Goal: Communication & Community: Answer question/provide support

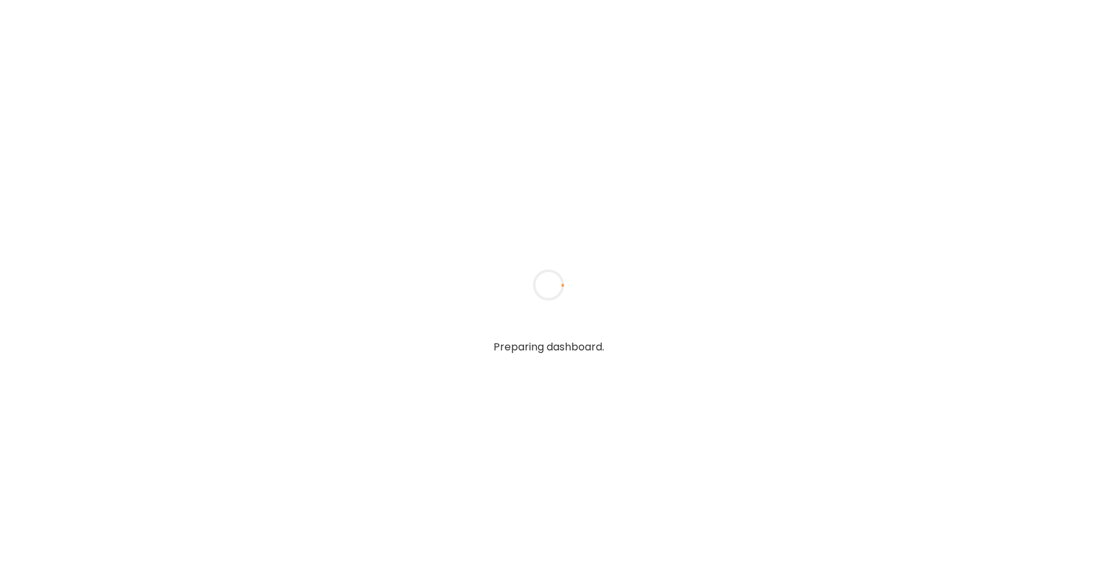
type textarea "**********"
type input "*****"
type input "**********"
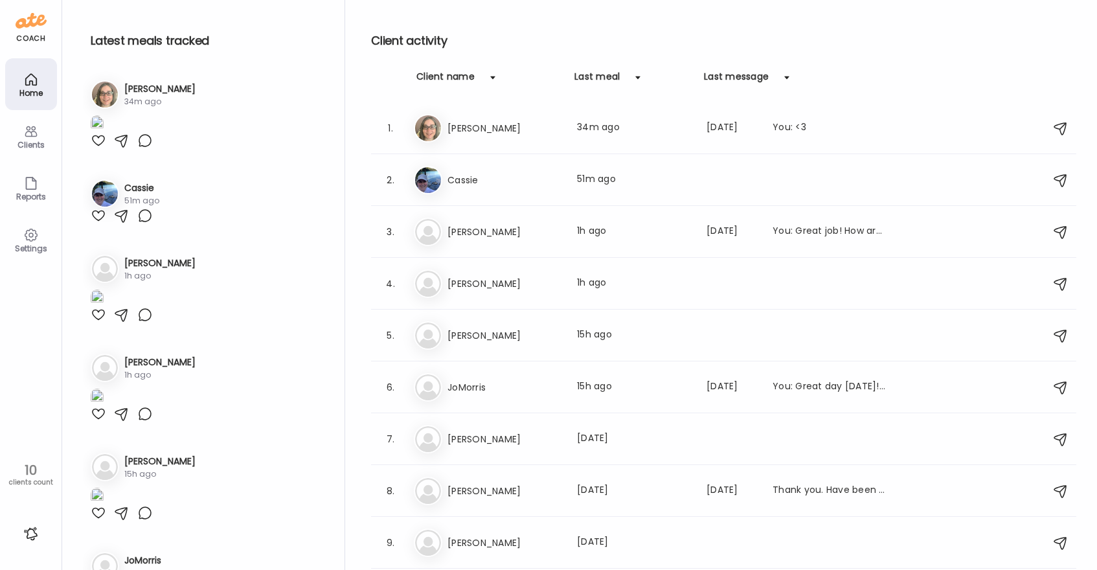
click at [97, 148] on div at bounding box center [99, 141] width 16 height 16
click at [493, 179] on h3 "Cassie" at bounding box center [505, 180] width 114 height 16
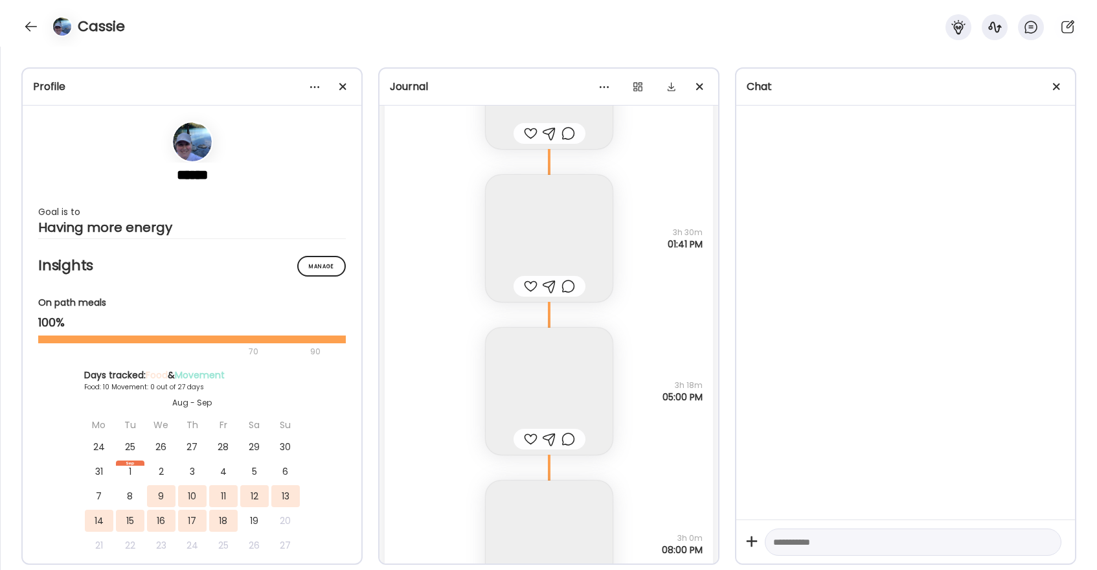
scroll to position [6056, 0]
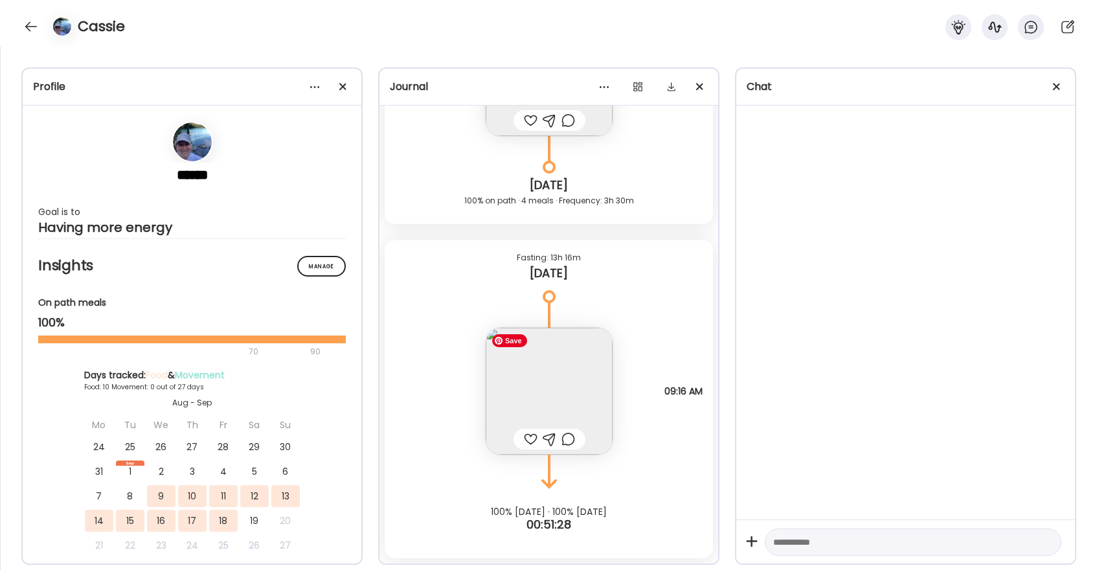
click at [556, 389] on img at bounding box center [549, 391] width 127 height 127
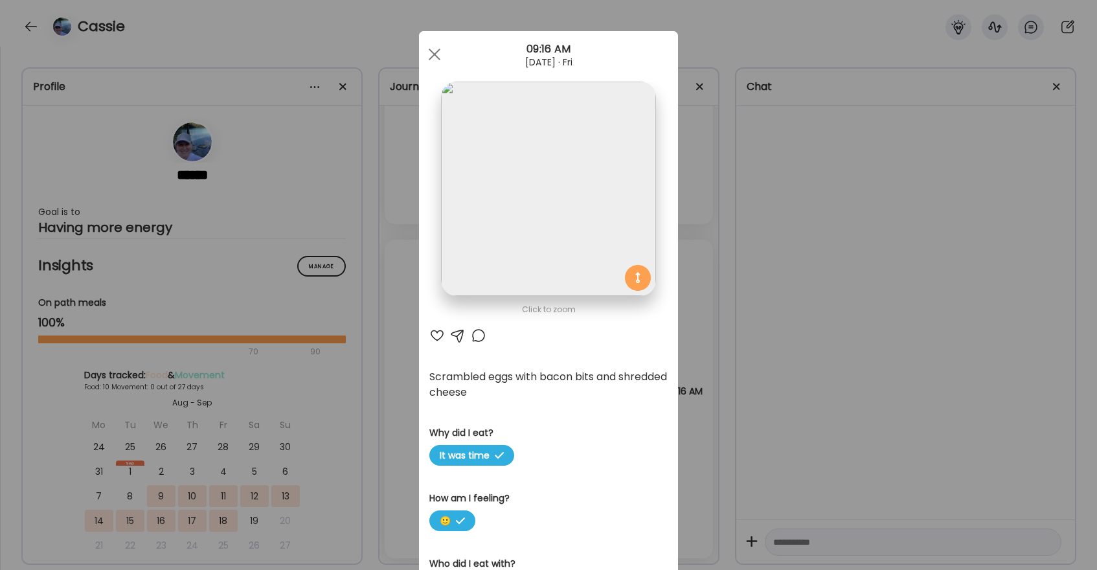
click at [439, 335] on div at bounding box center [437, 336] width 16 height 16
click at [479, 336] on div at bounding box center [479, 336] width 16 height 16
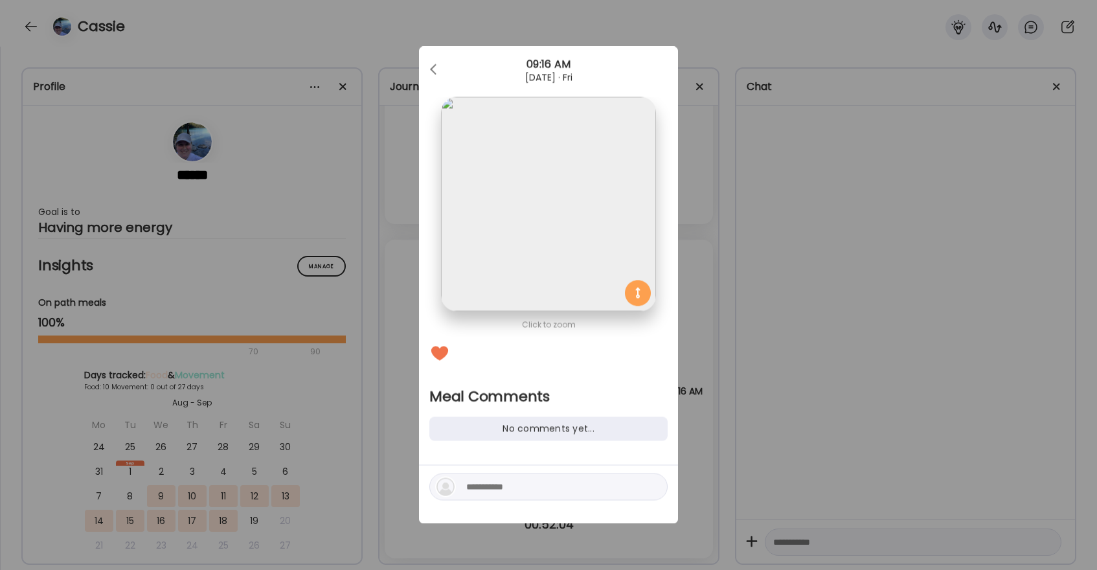
click at [508, 486] on textarea at bounding box center [553, 487] width 175 height 16
type textarea "****"
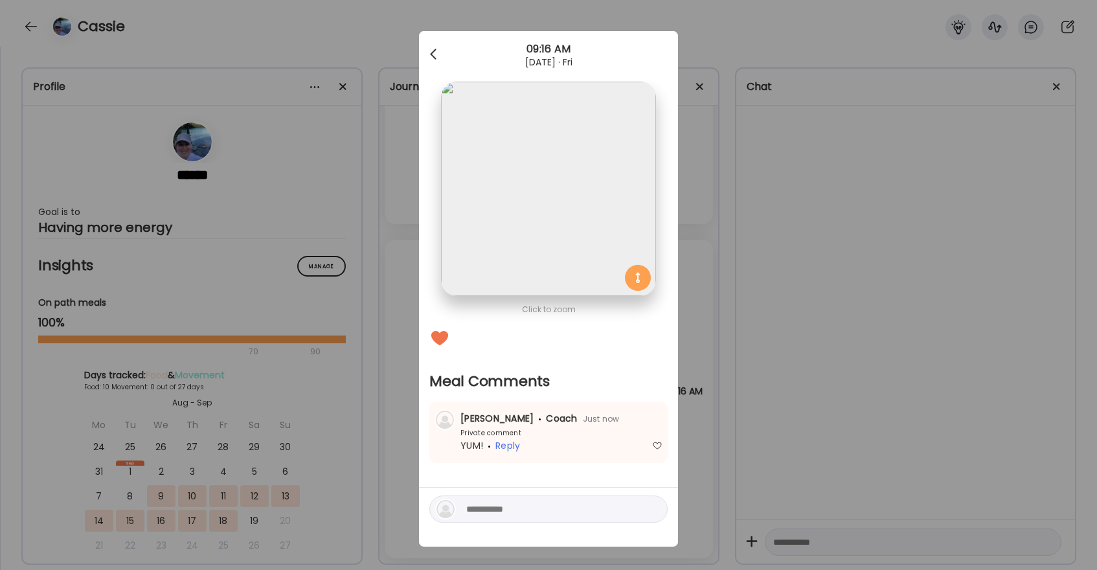
click at [438, 56] on div at bounding box center [435, 54] width 26 height 26
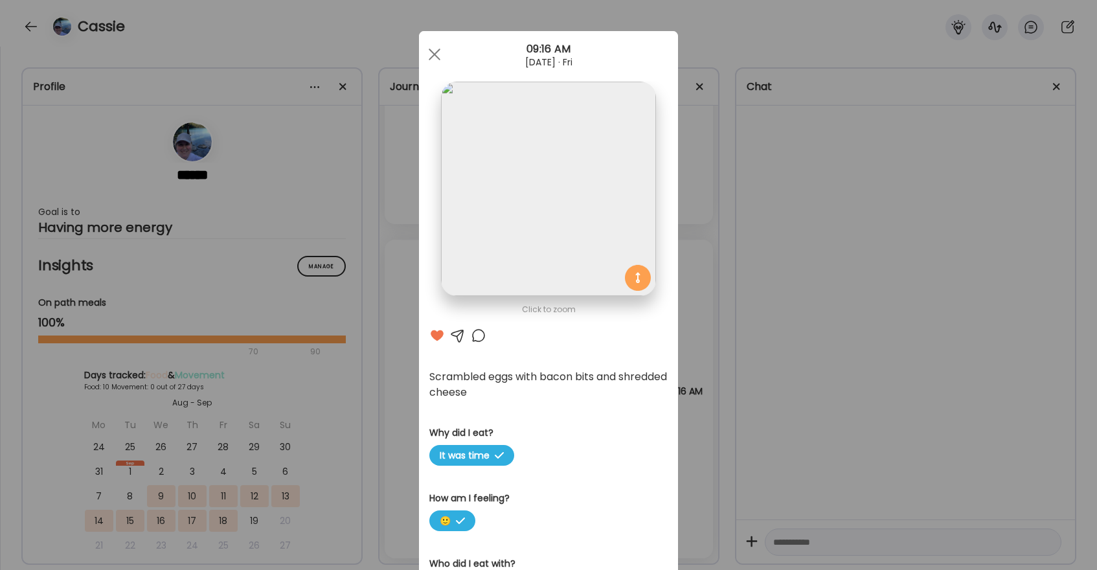
click at [438, 56] on div at bounding box center [435, 54] width 26 height 26
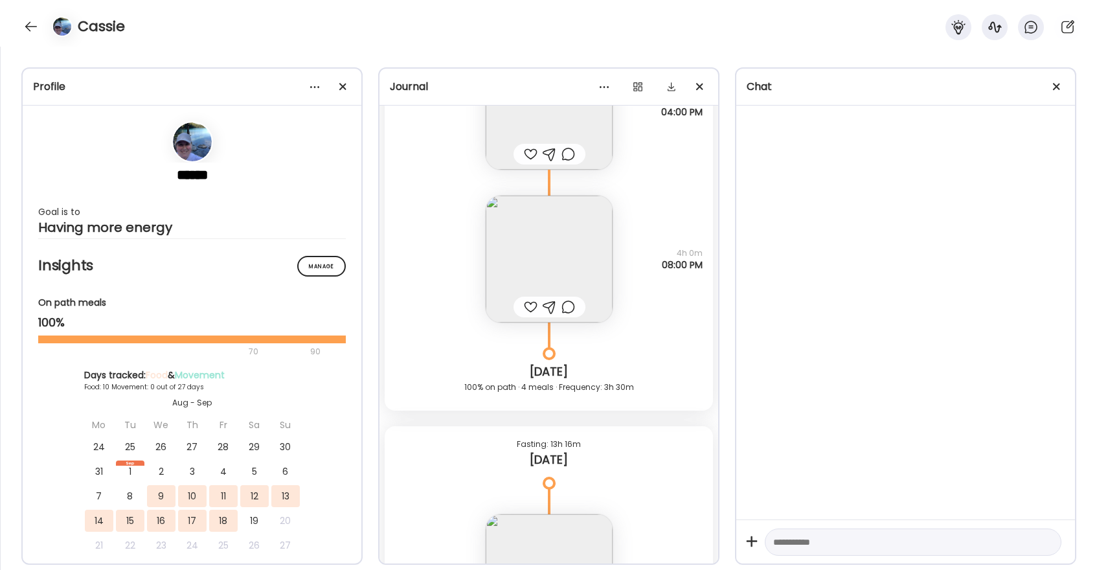
scroll to position [5841, 0]
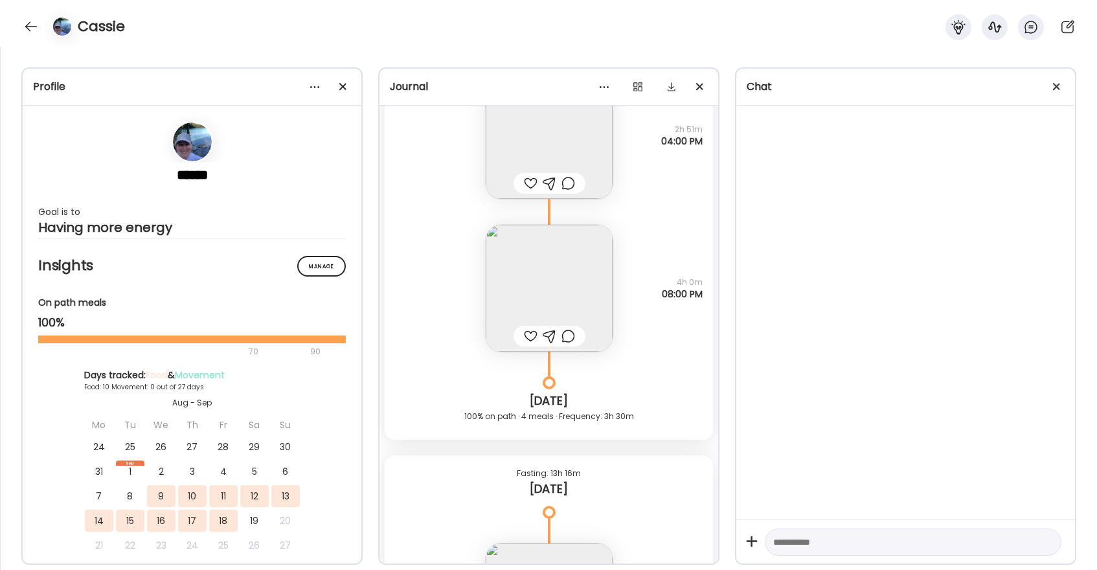
click at [532, 332] on div at bounding box center [531, 336] width 14 height 16
click at [532, 187] on div at bounding box center [531, 184] width 14 height 16
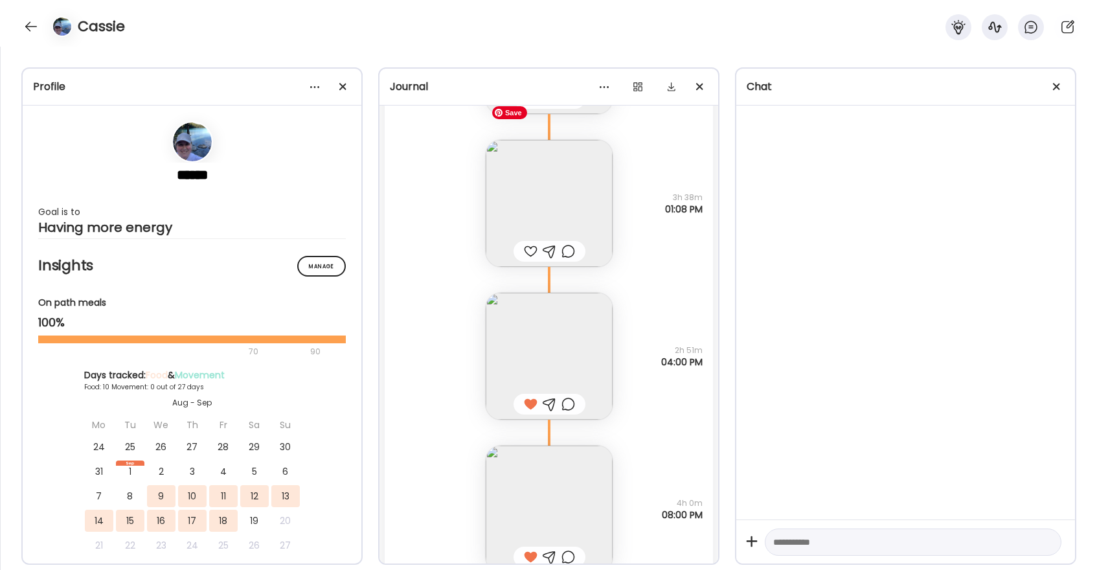
scroll to position [5620, 0]
click at [529, 248] on div at bounding box center [531, 251] width 14 height 16
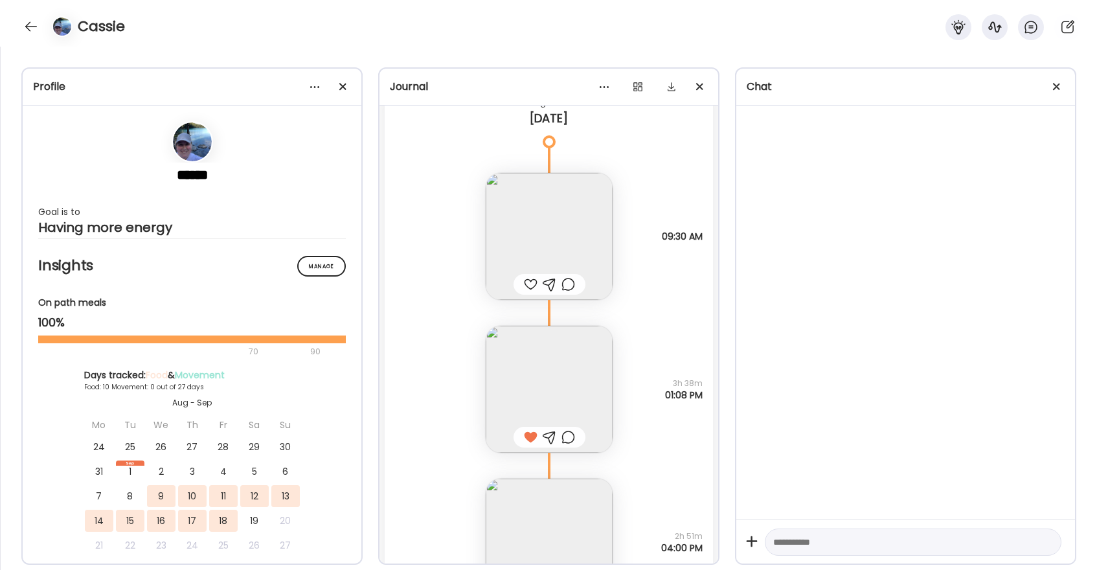
scroll to position [5415, 0]
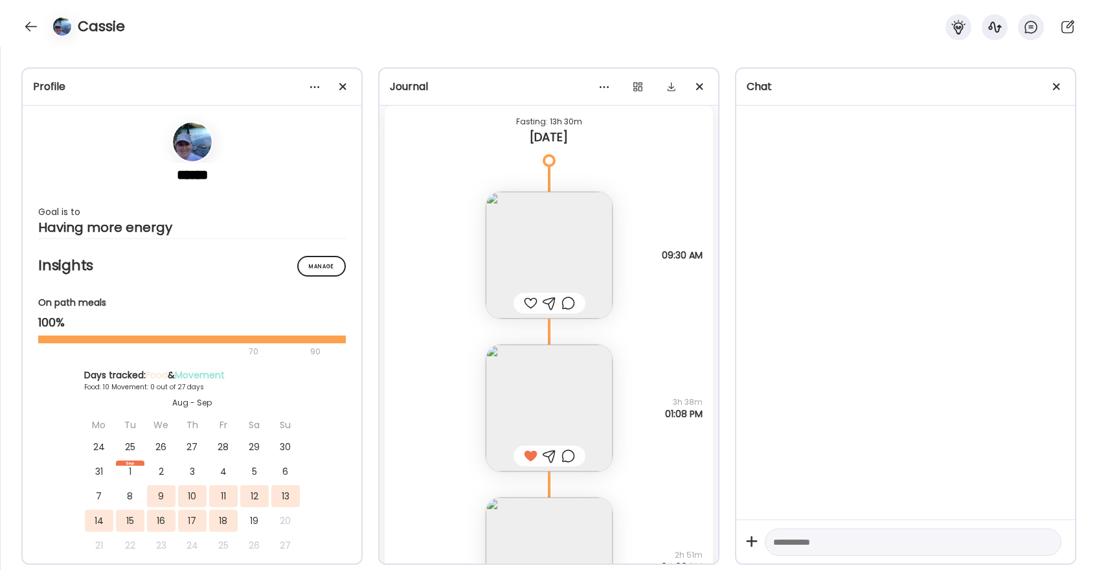
click at [529, 304] on div at bounding box center [531, 303] width 14 height 16
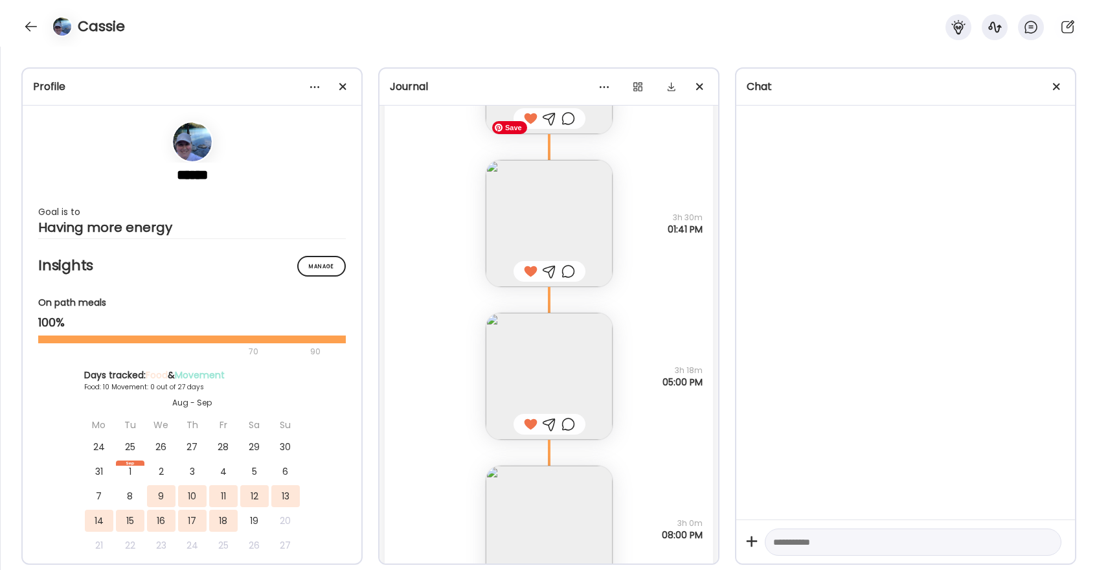
scroll to position [4822, 0]
click at [27, 28] on div at bounding box center [31, 26] width 21 height 21
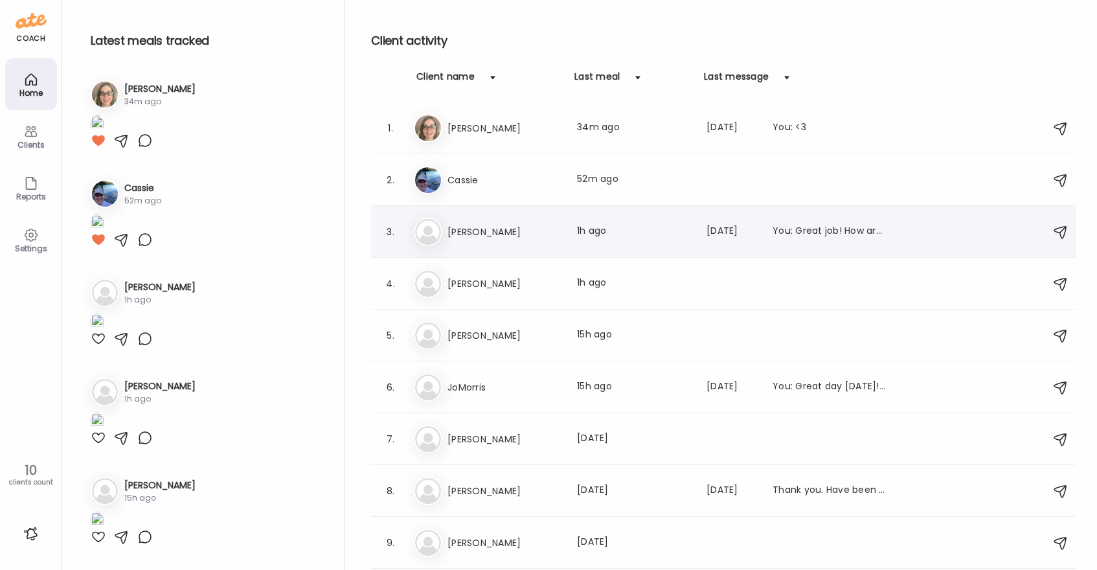
click at [496, 229] on h3 "[PERSON_NAME]" at bounding box center [505, 232] width 114 height 16
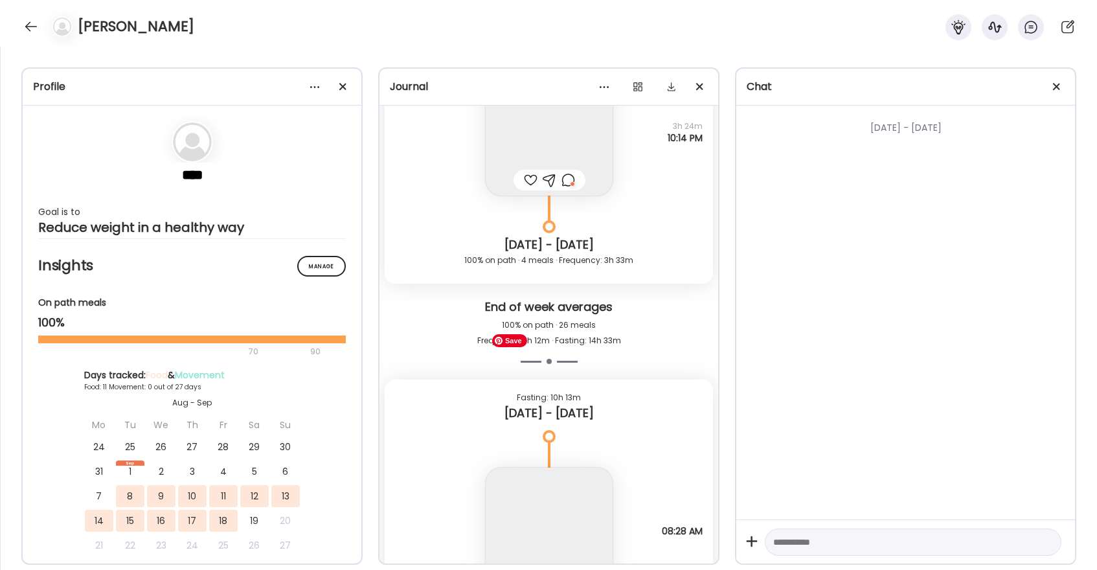
scroll to position [7598, 0]
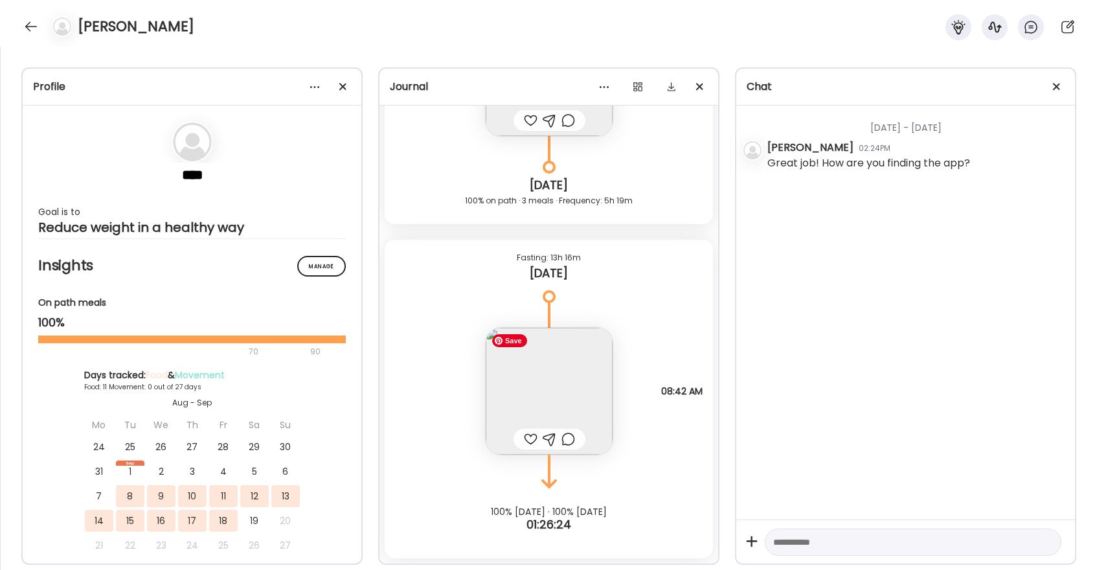
click at [551, 384] on img at bounding box center [549, 391] width 127 height 127
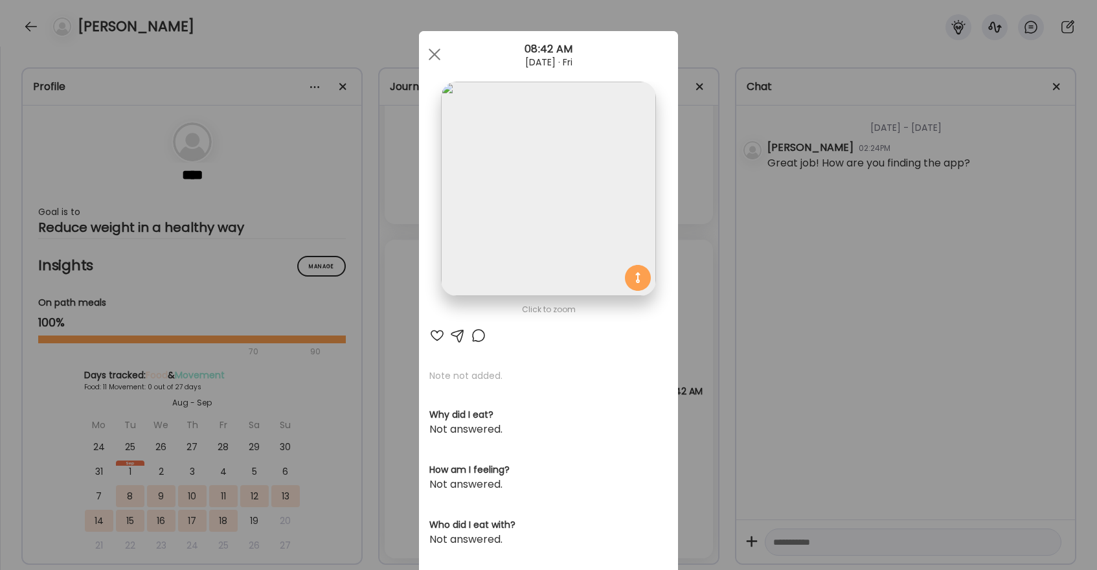
click at [439, 338] on div at bounding box center [437, 336] width 16 height 16
click at [433, 52] on span at bounding box center [435, 55] width 12 height 12
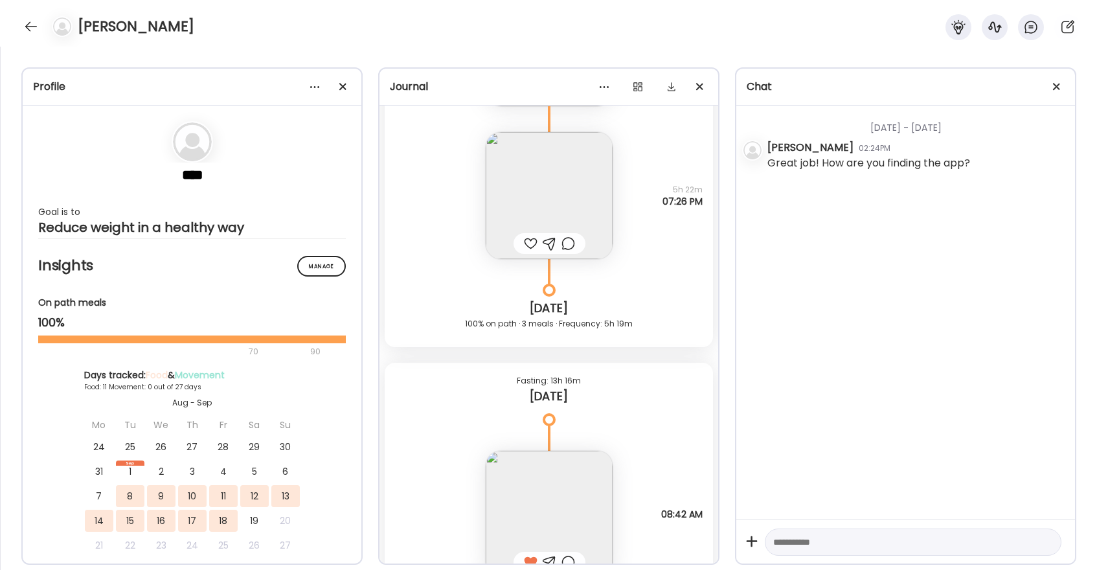
scroll to position [7433, 0]
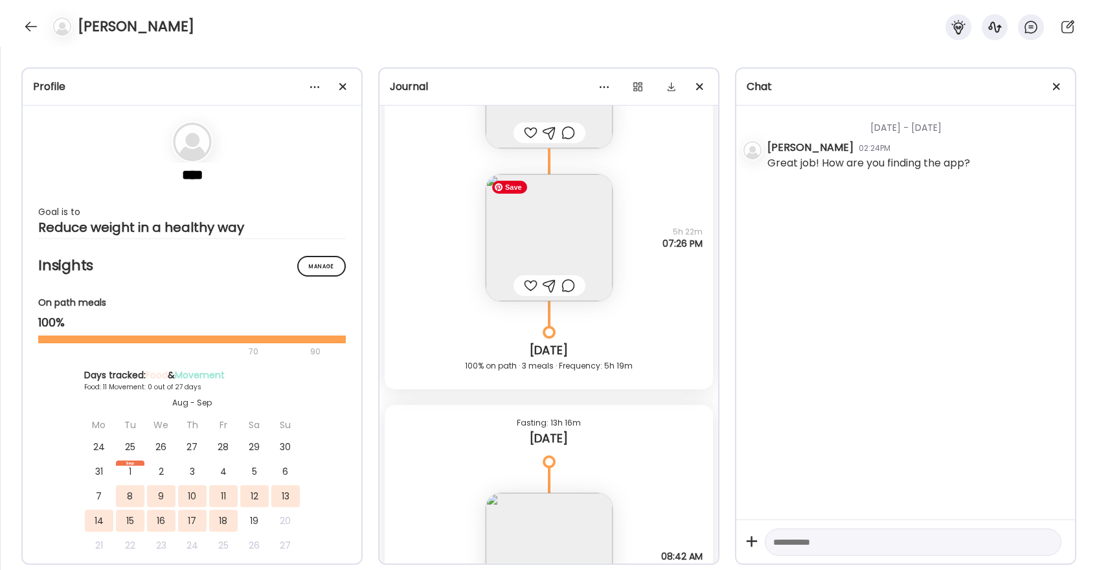
click at [547, 240] on img at bounding box center [549, 237] width 127 height 127
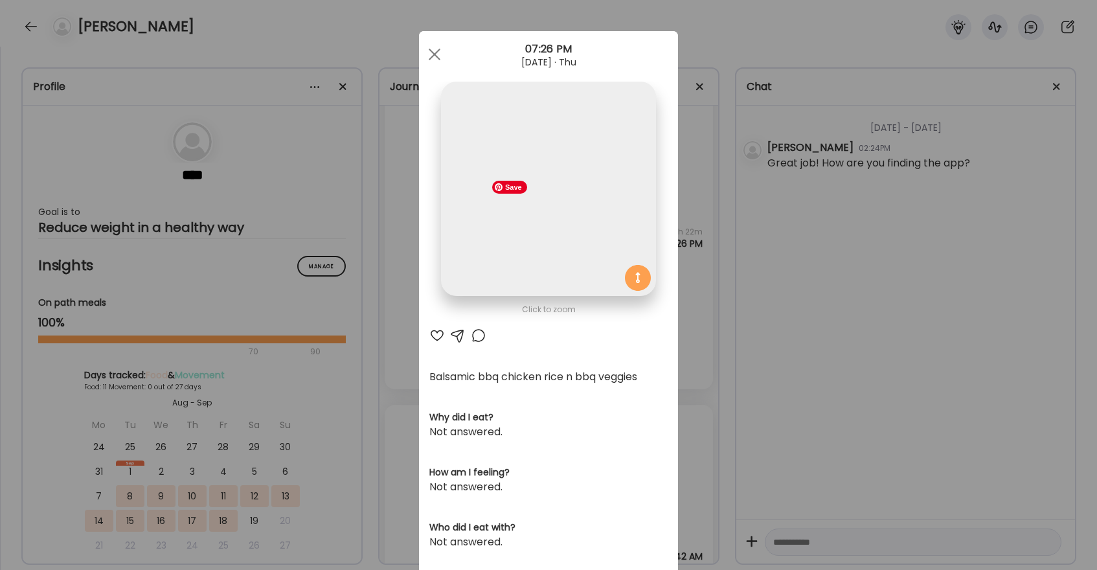
click at [547, 240] on img at bounding box center [548, 189] width 214 height 214
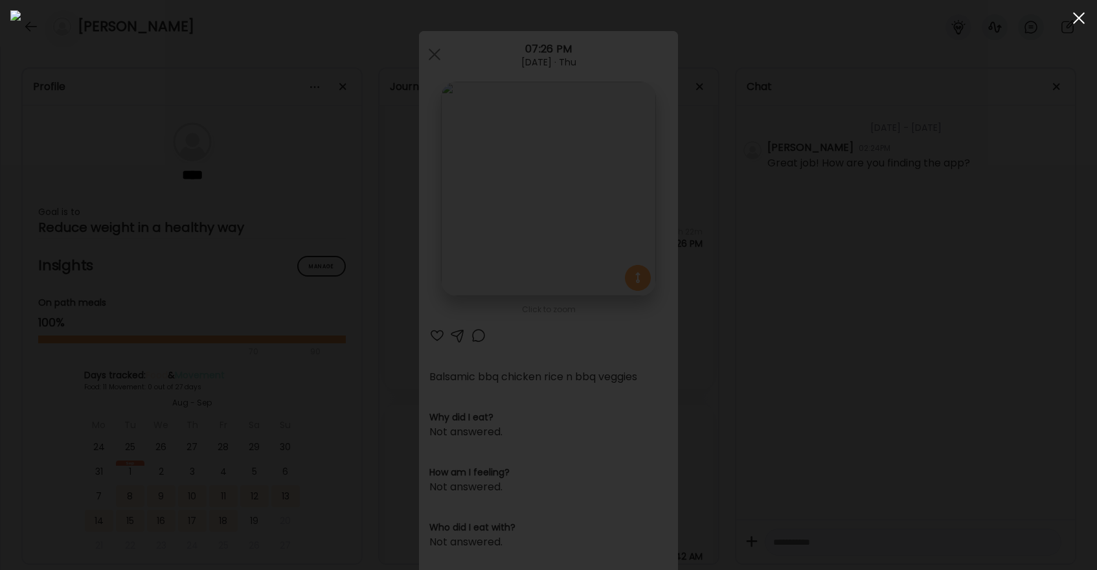
click at [1081, 12] on div at bounding box center [1079, 18] width 26 height 26
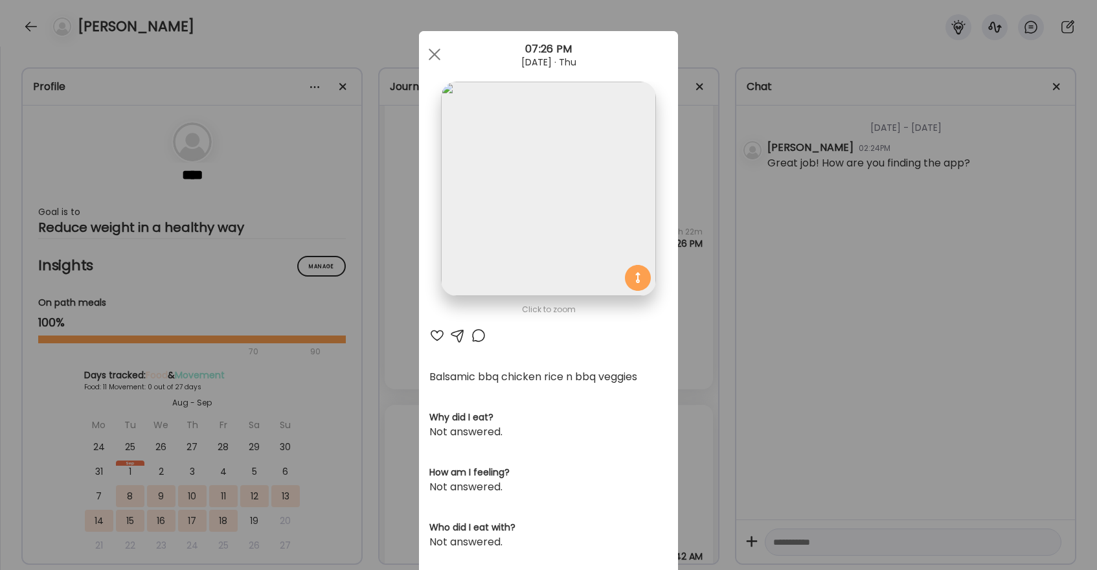
click at [475, 338] on div at bounding box center [479, 336] width 16 height 16
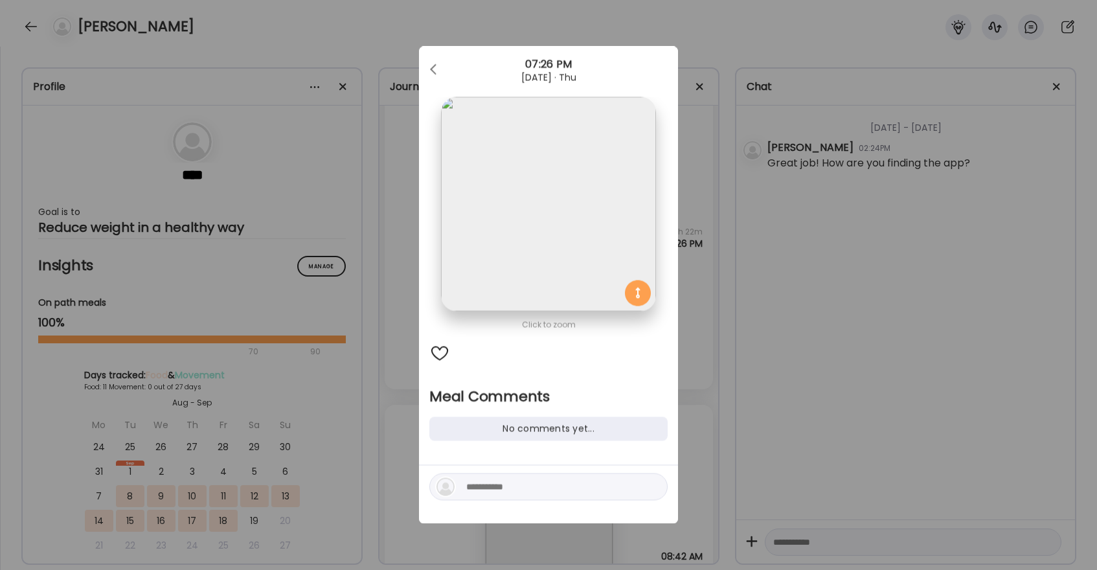
click at [520, 491] on textarea at bounding box center [553, 487] width 175 height 16
type textarea "**********"
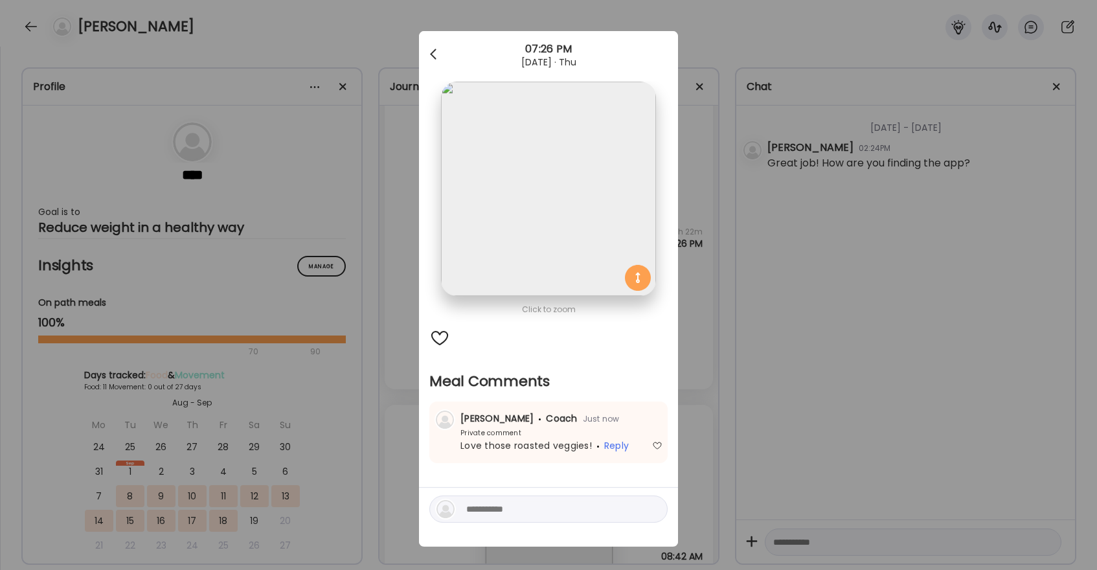
click at [432, 50] on div at bounding box center [435, 54] width 26 height 26
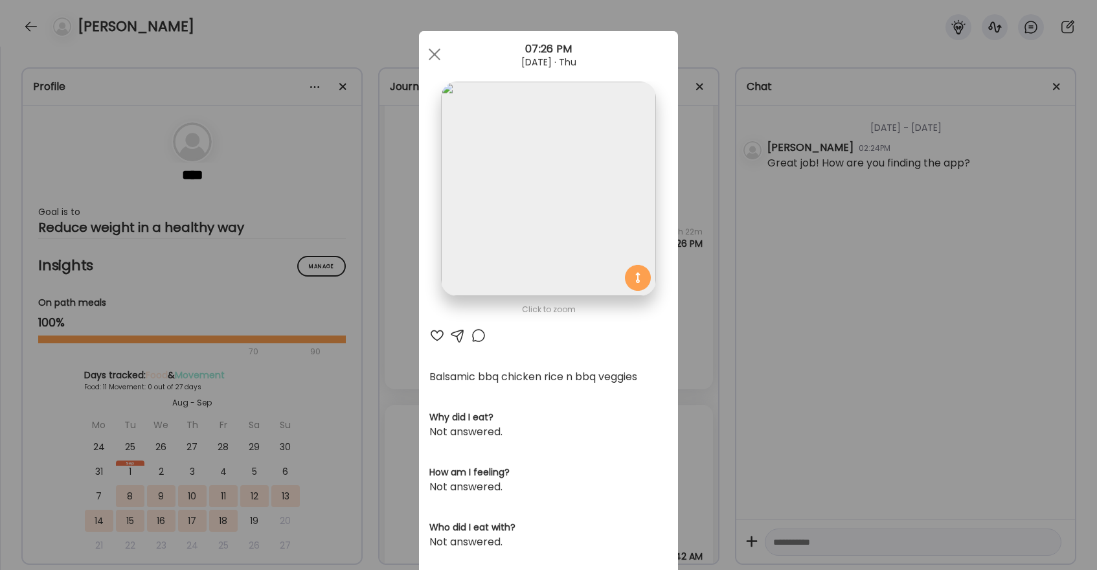
click at [432, 50] on div "Ate Coach Dashboard Wahoo! It’s official Take a moment to set up your Coach Pro…" at bounding box center [548, 413] width 259 height 765
click at [439, 321] on section at bounding box center [548, 204] width 259 height 244
click at [438, 334] on div at bounding box center [437, 336] width 16 height 16
click at [434, 51] on div at bounding box center [435, 54] width 26 height 26
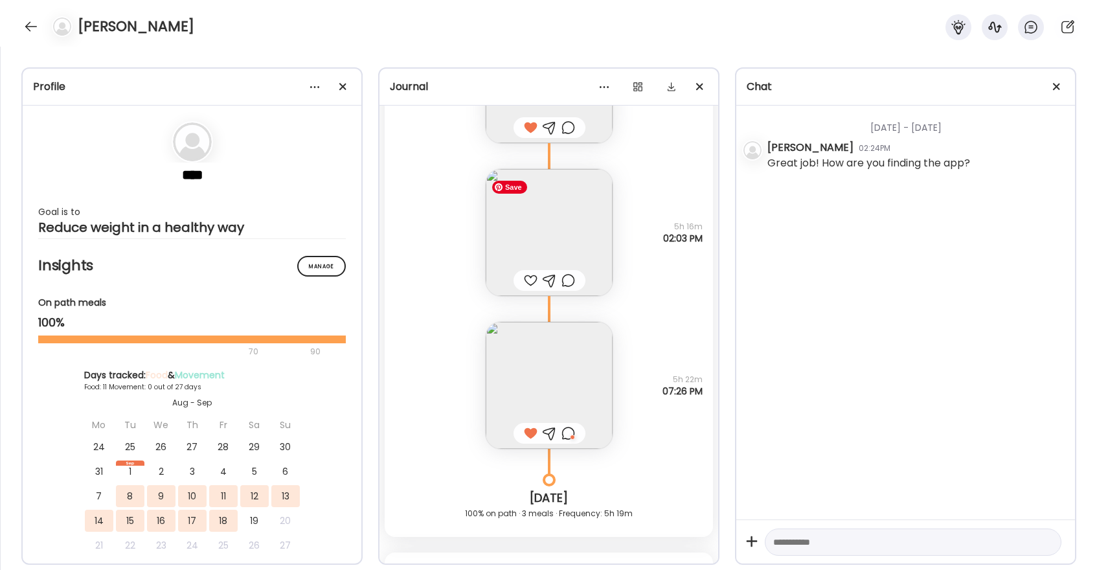
scroll to position [7284, 0]
click at [532, 283] on div at bounding box center [531, 282] width 14 height 16
click at [549, 236] on img at bounding box center [549, 233] width 127 height 127
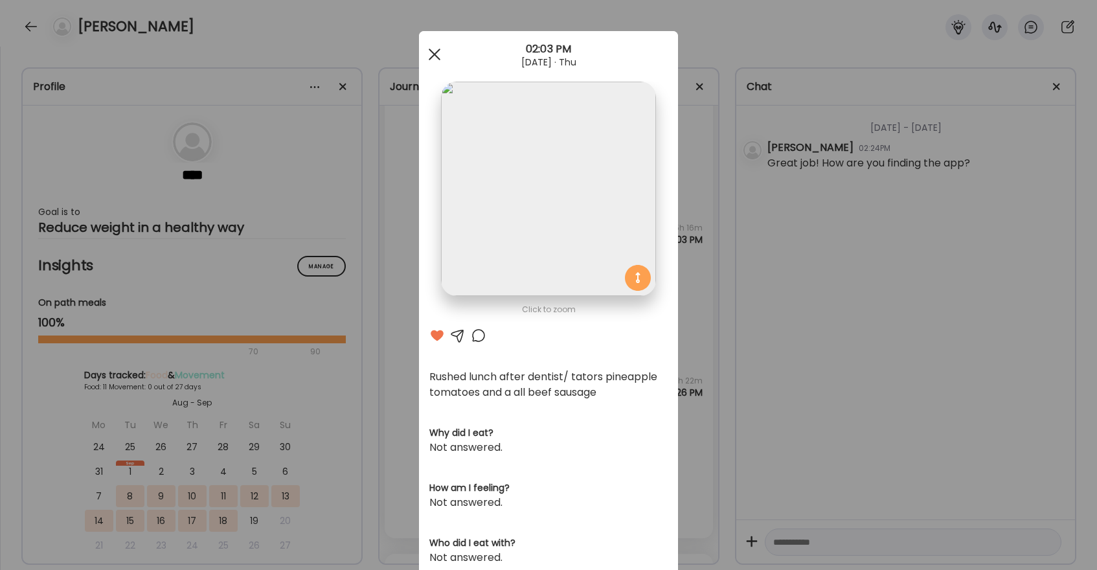
click at [435, 56] on span at bounding box center [435, 55] width 12 height 12
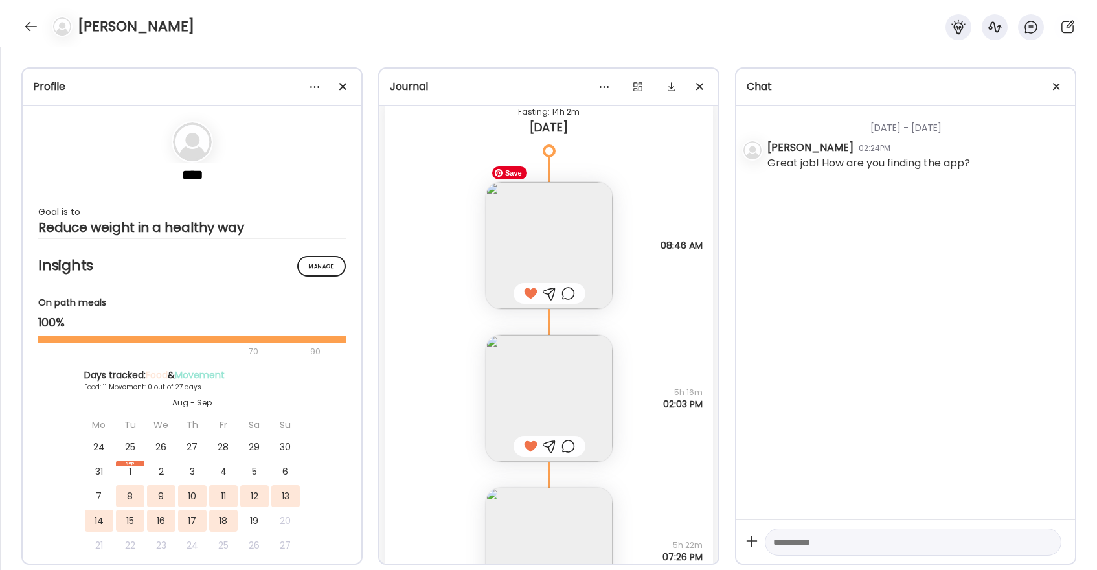
scroll to position [7117, 0]
click at [570, 225] on img at bounding box center [549, 248] width 127 height 127
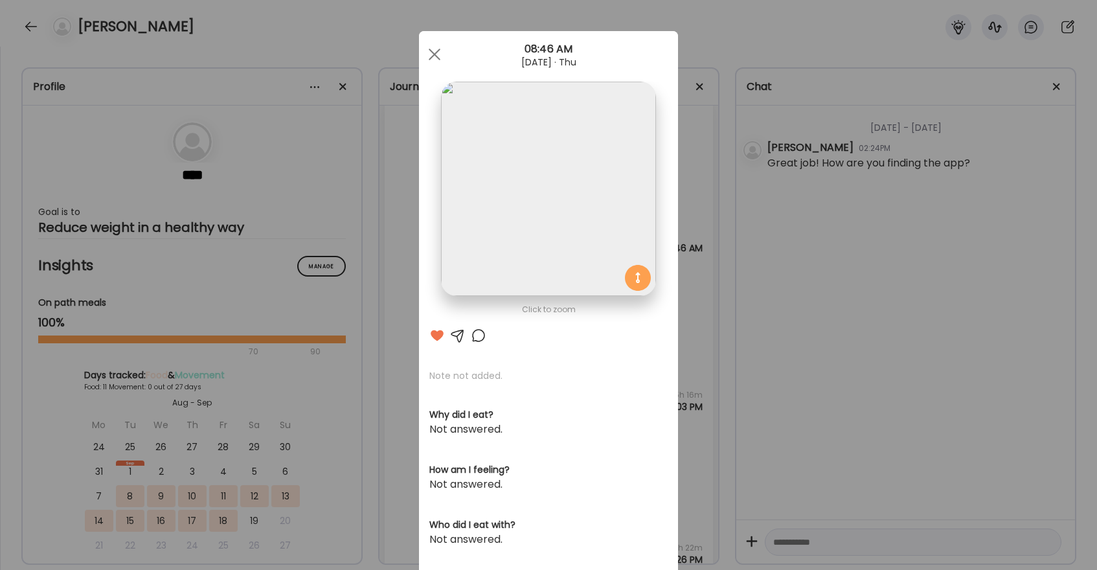
click at [572, 265] on img at bounding box center [548, 189] width 214 height 214
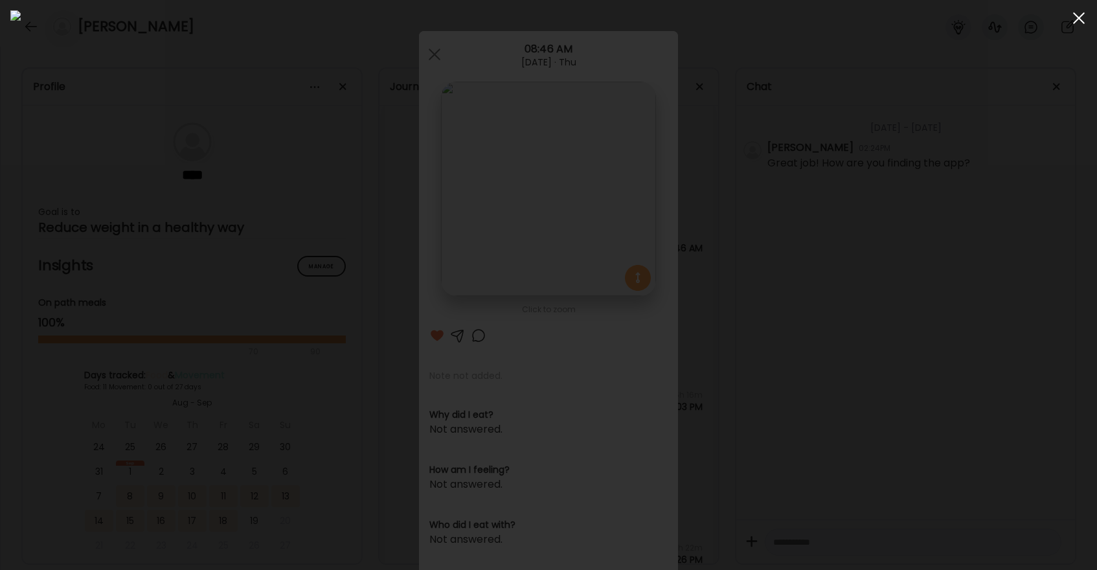
click at [1078, 21] on div at bounding box center [1079, 18] width 26 height 26
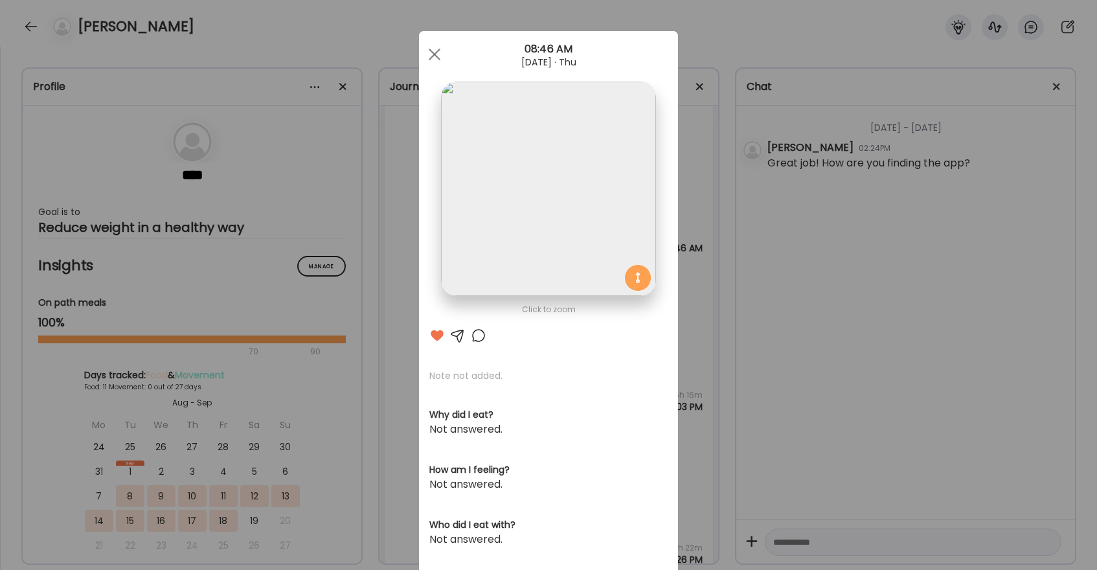
click at [481, 337] on div at bounding box center [479, 336] width 16 height 16
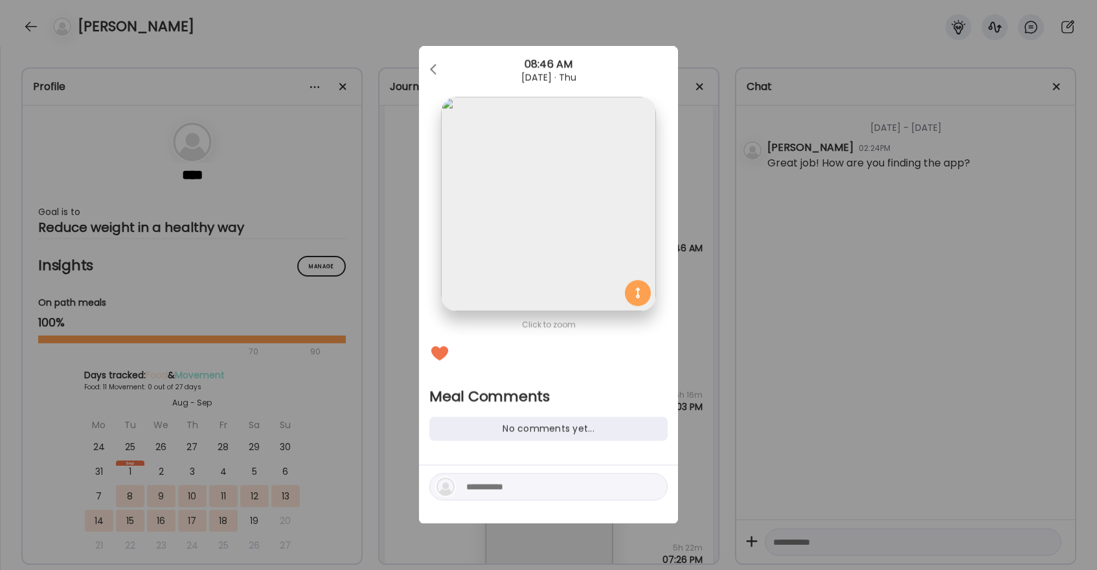
click at [517, 487] on textarea at bounding box center [553, 487] width 175 height 16
type textarea "**********"
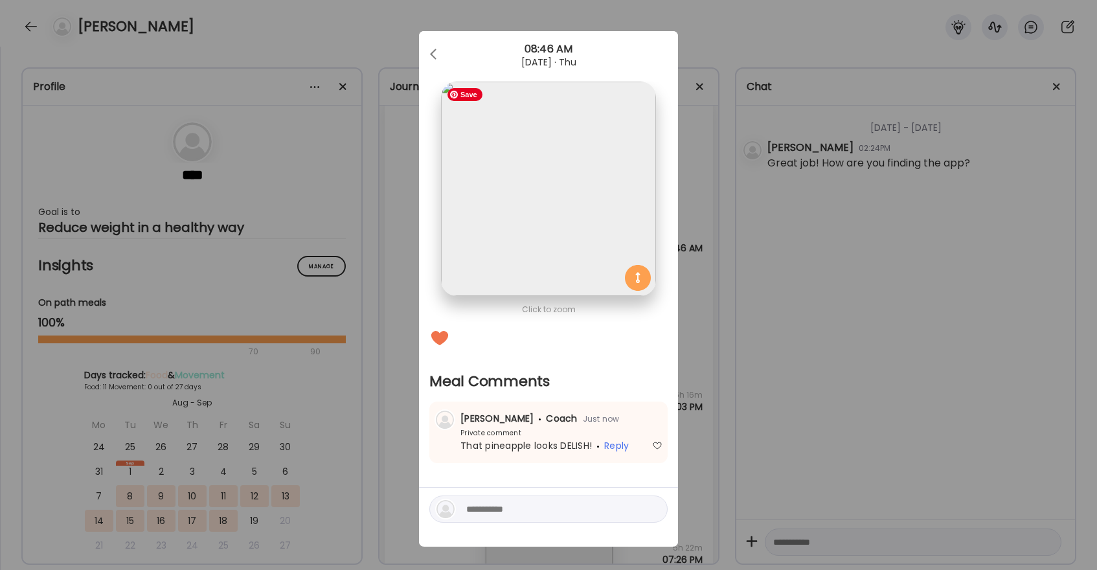
click at [578, 196] on img at bounding box center [548, 189] width 214 height 214
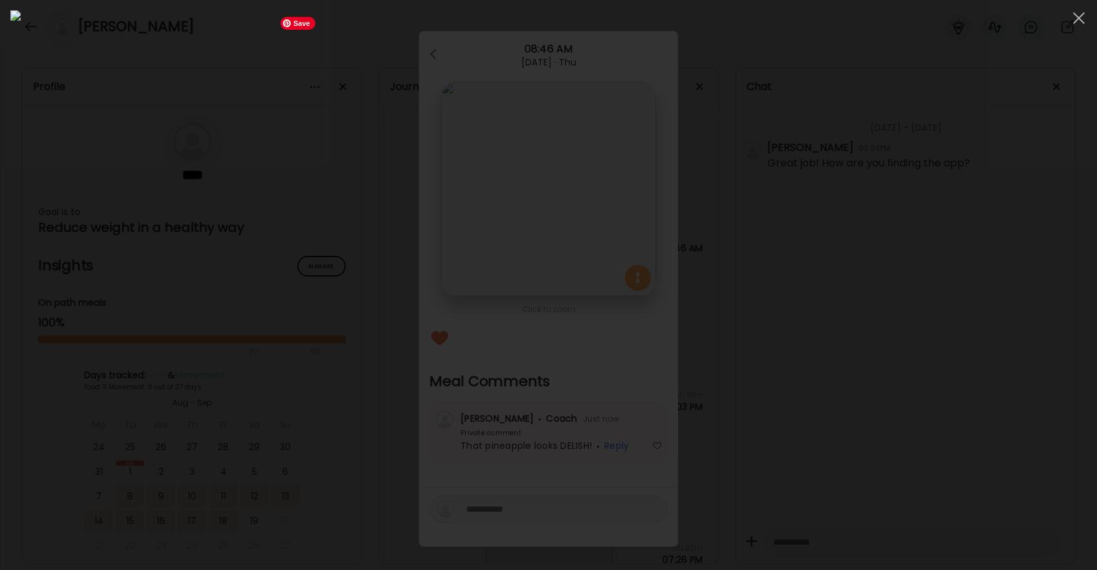
click at [578, 196] on img at bounding box center [548, 284] width 1077 height 549
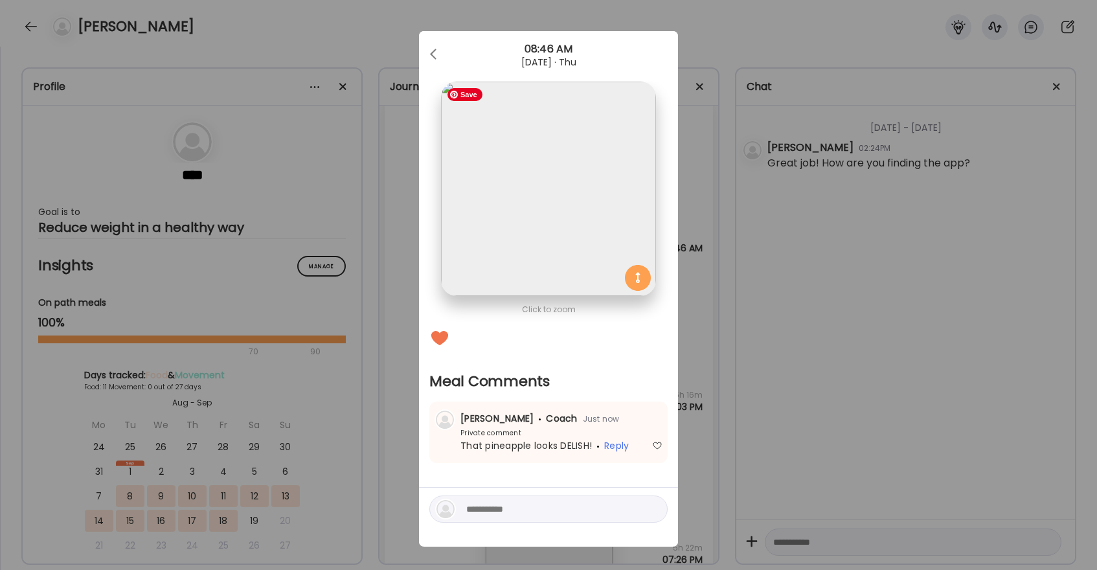
click at [578, 196] on img at bounding box center [548, 189] width 214 height 214
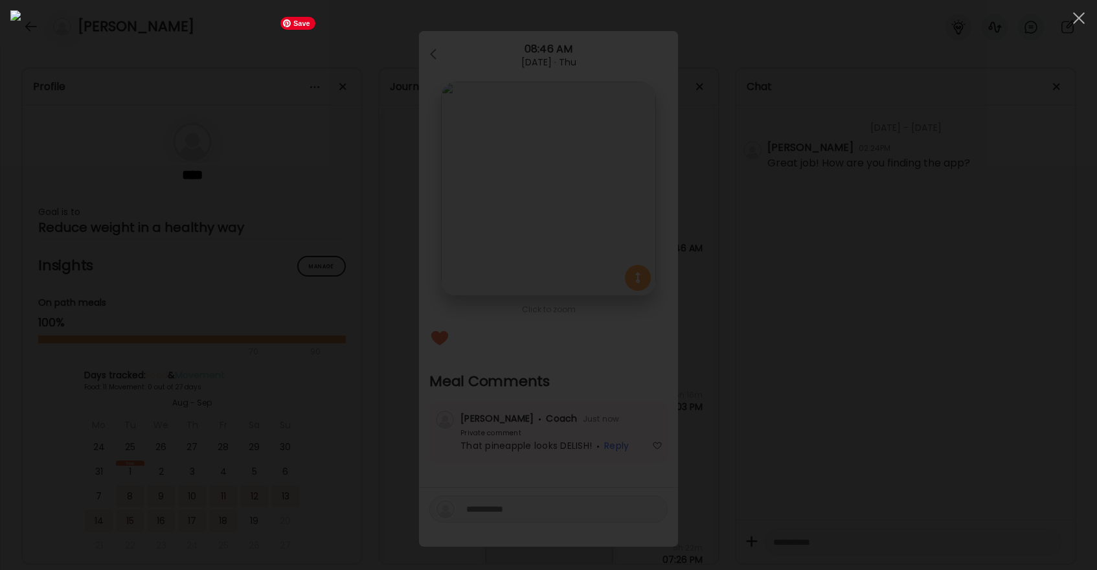
click at [578, 196] on img at bounding box center [548, 284] width 1077 height 549
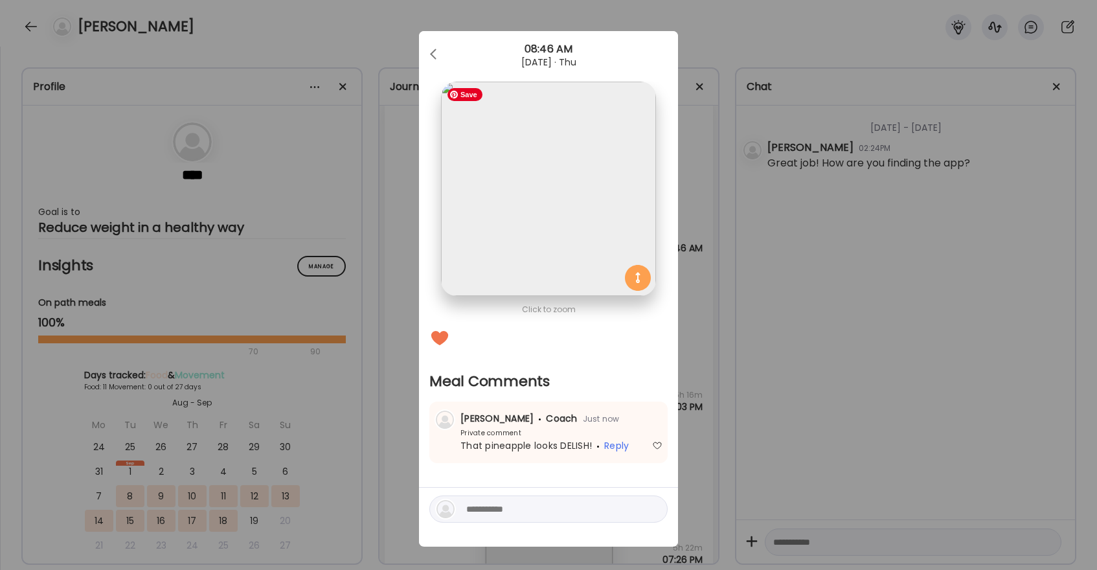
click at [578, 196] on img at bounding box center [548, 189] width 214 height 214
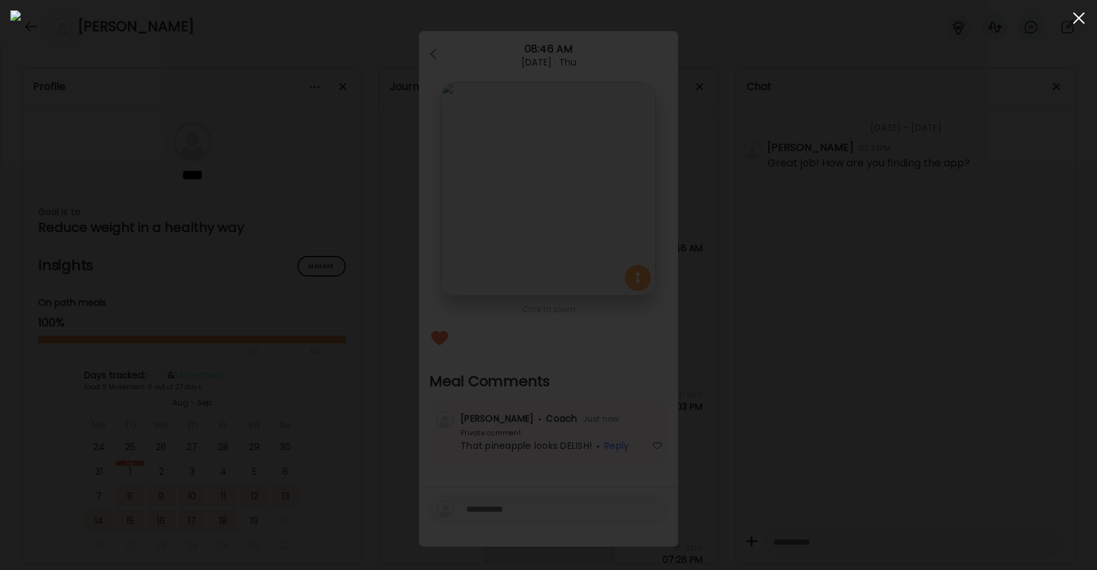
click at [1077, 21] on div at bounding box center [1079, 18] width 26 height 26
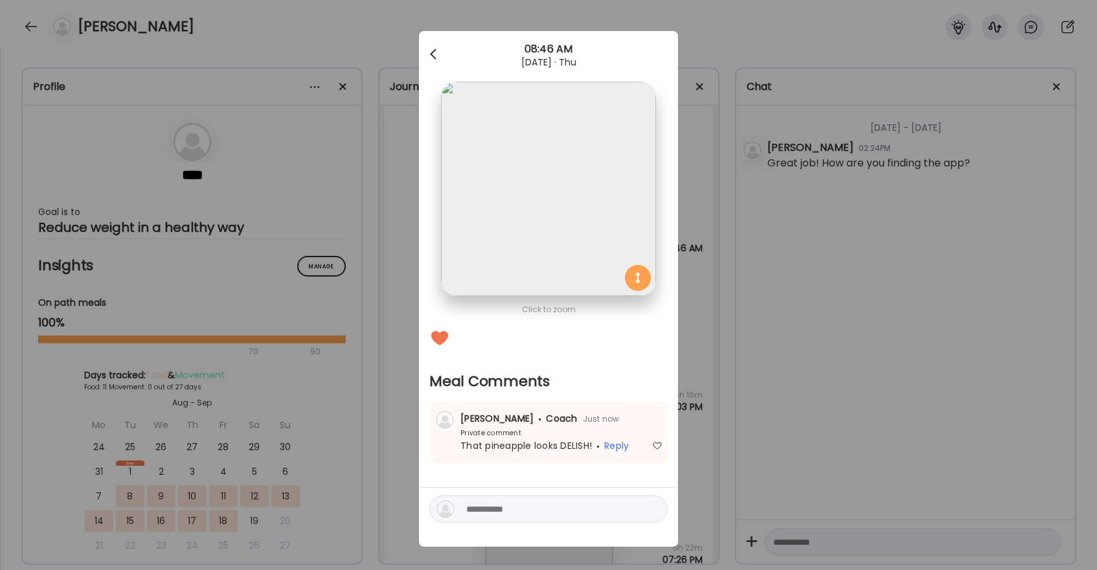
click at [426, 47] on div at bounding box center [435, 54] width 26 height 26
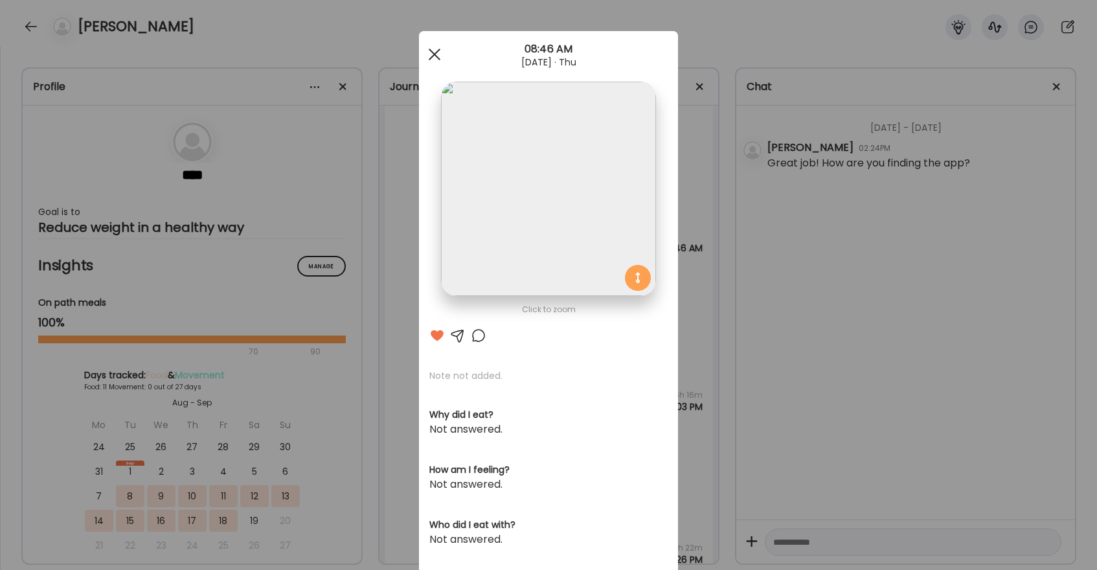
click at [430, 55] on div at bounding box center [435, 54] width 26 height 26
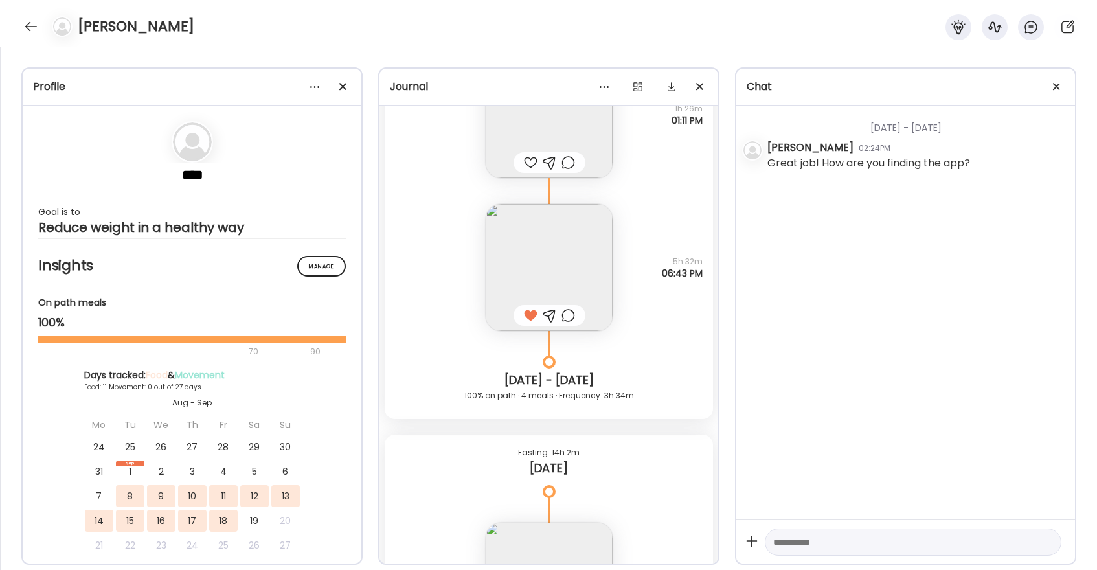
scroll to position [6775, 0]
click at [38, 29] on div at bounding box center [31, 26] width 21 height 21
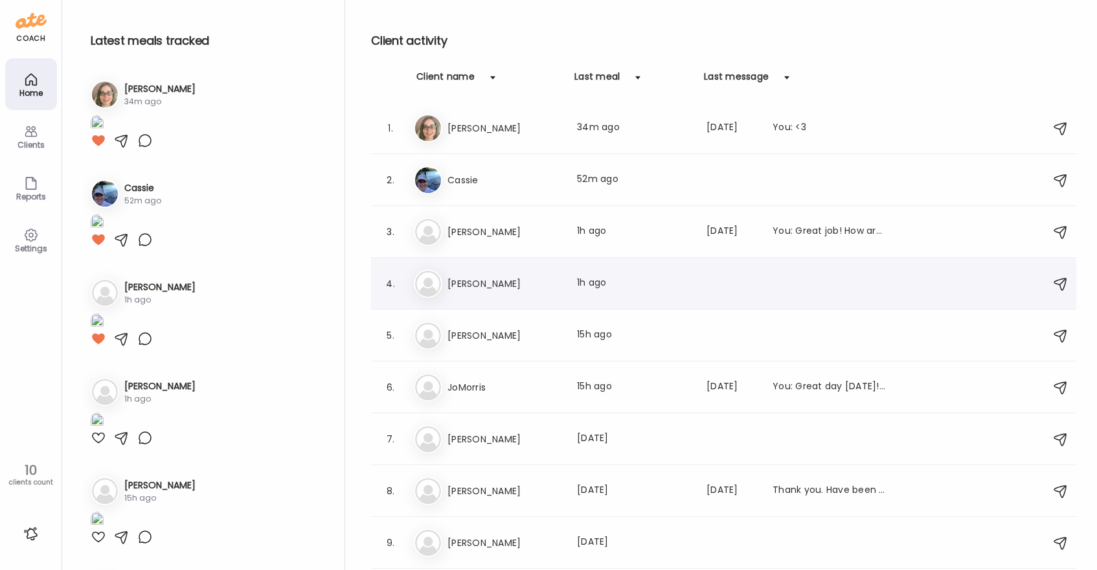
click at [544, 276] on h3 "[PERSON_NAME]" at bounding box center [505, 284] width 114 height 16
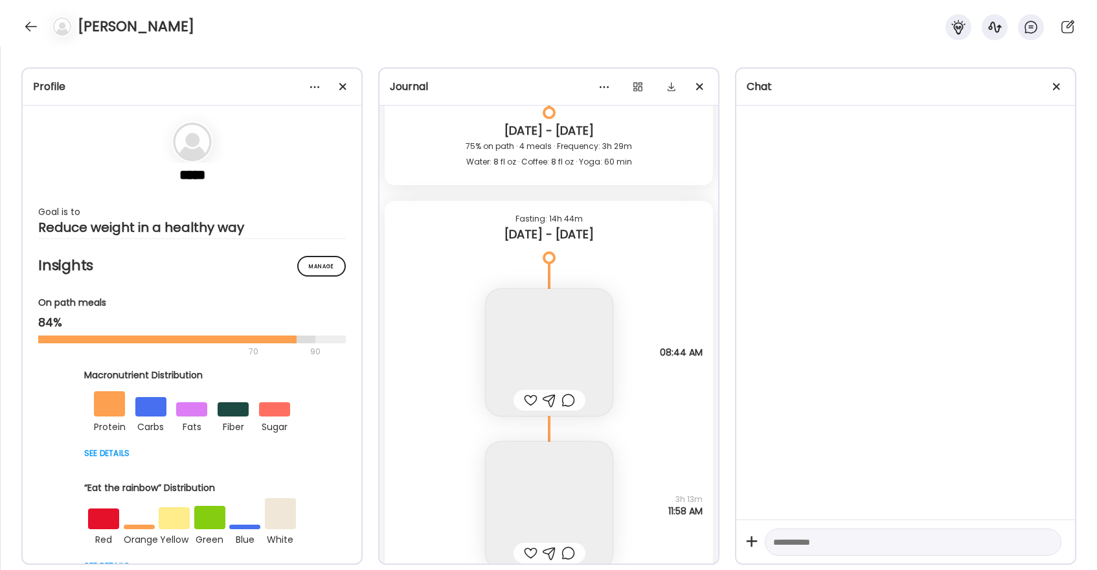
scroll to position [12350, 0]
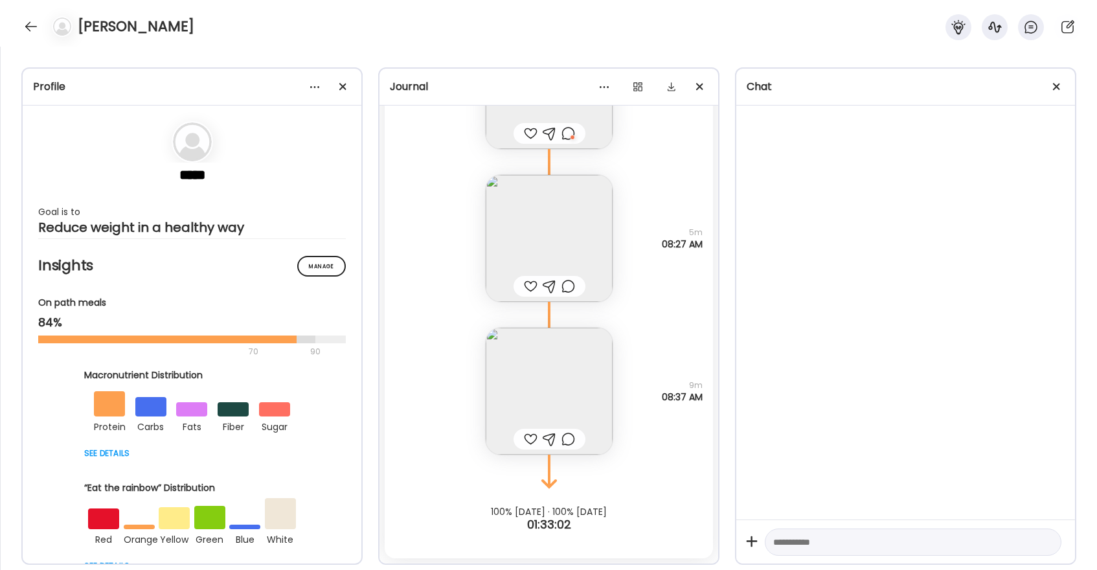
click at [530, 441] on div at bounding box center [531, 439] width 14 height 16
click at [529, 290] on div at bounding box center [531, 287] width 14 height 16
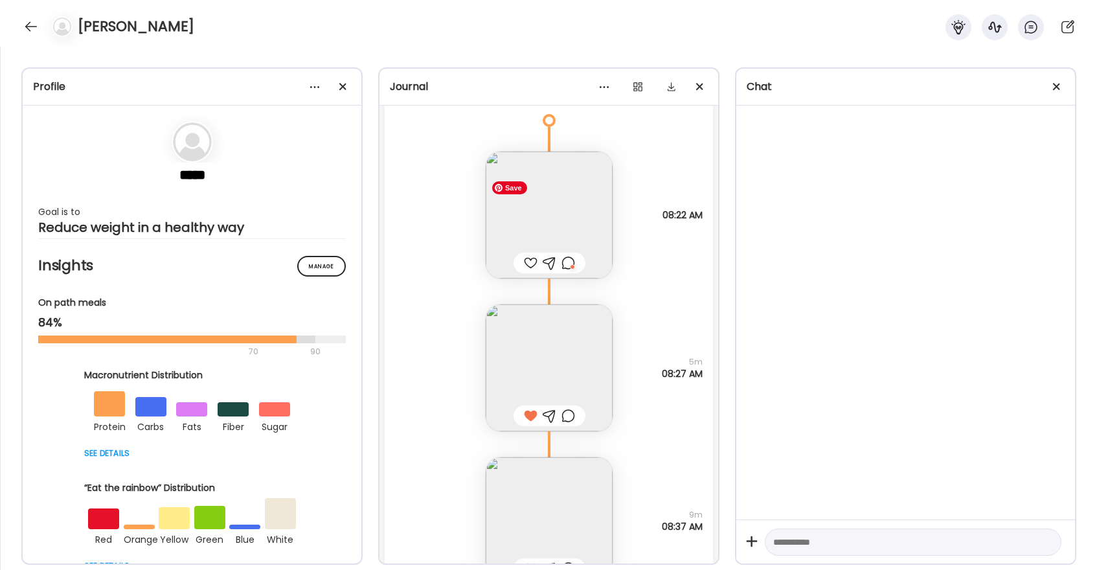
scroll to position [12207, 0]
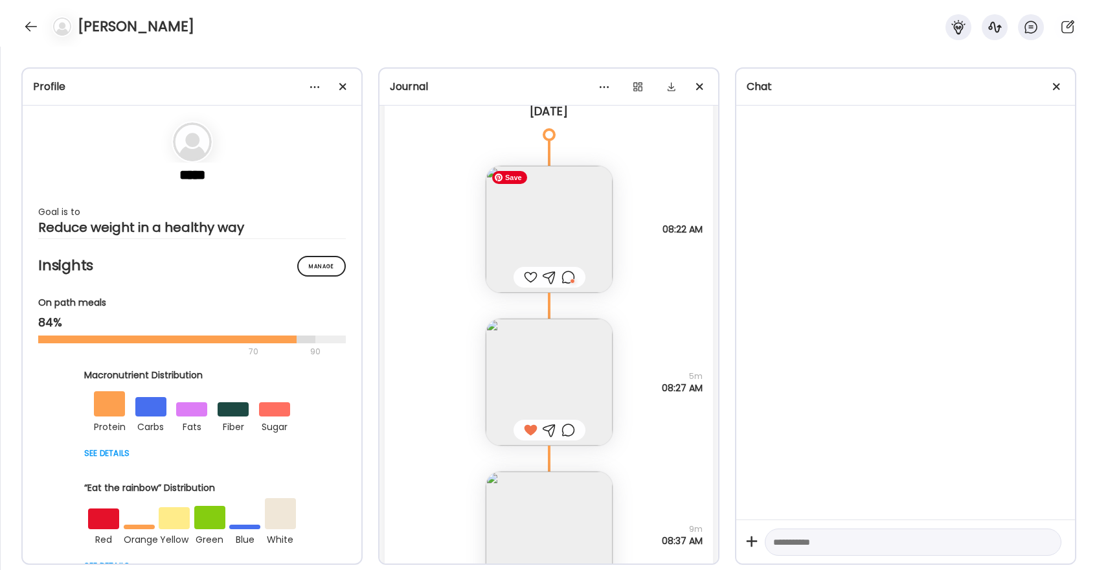
click at [554, 231] on img at bounding box center [549, 229] width 127 height 127
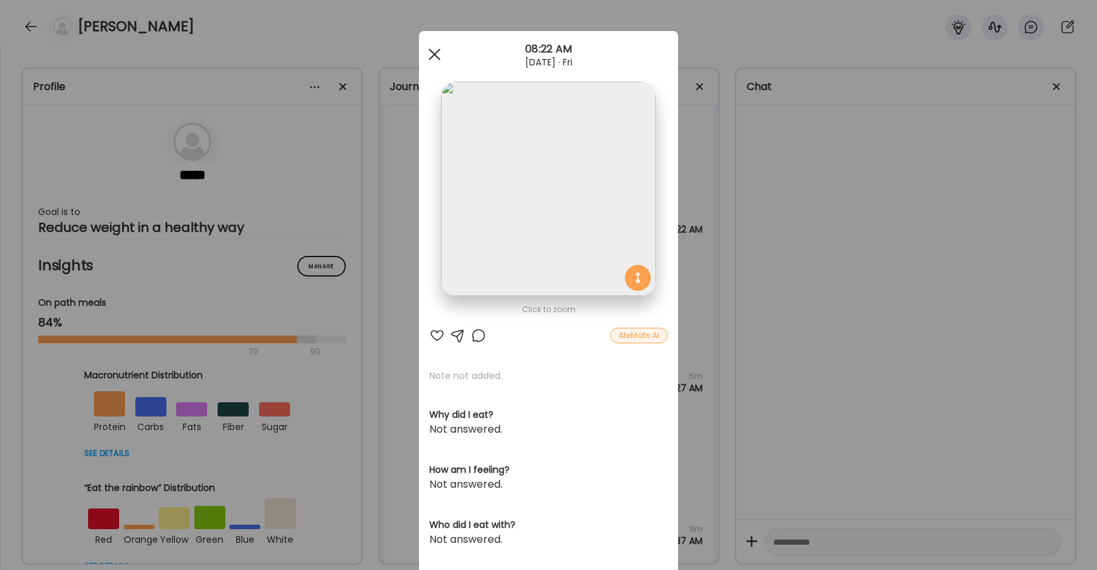
click at [436, 54] on div at bounding box center [435, 54] width 26 height 26
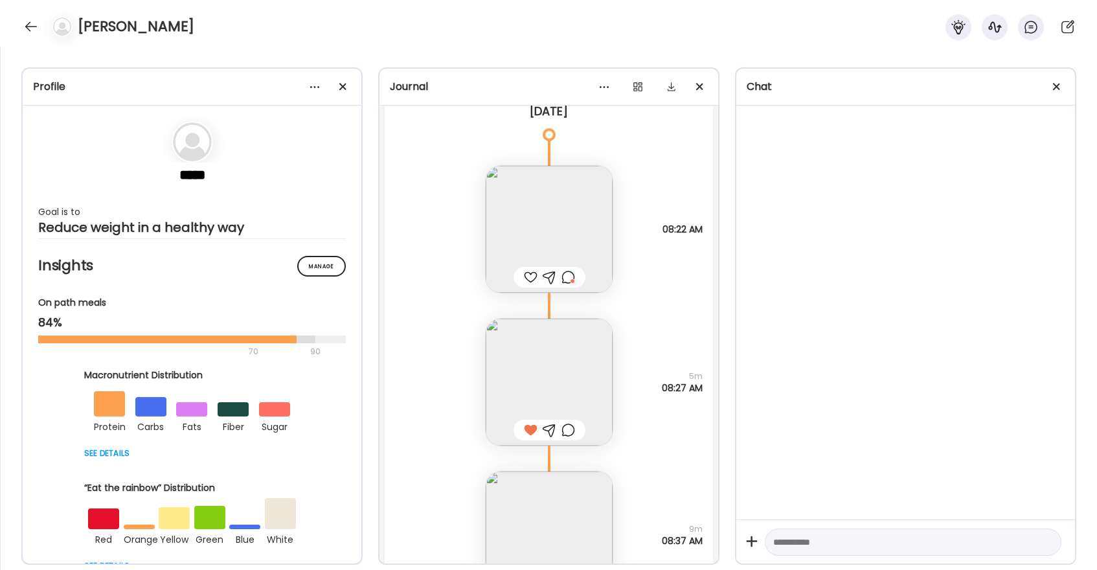
click at [568, 278] on div at bounding box center [569, 277] width 14 height 16
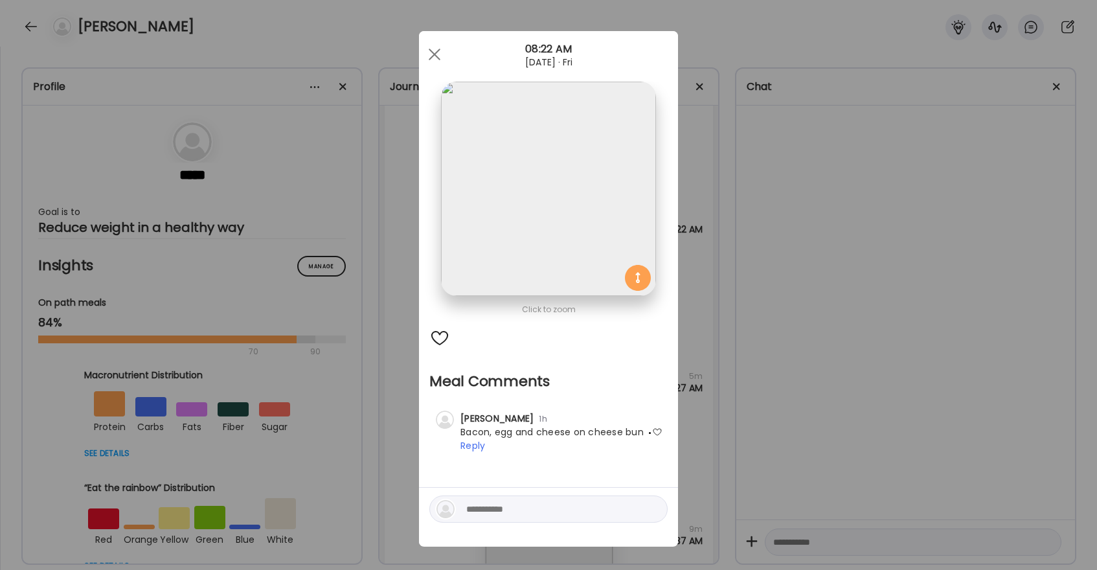
click at [442, 339] on div at bounding box center [439, 338] width 21 height 21
click at [434, 50] on div at bounding box center [435, 54] width 26 height 26
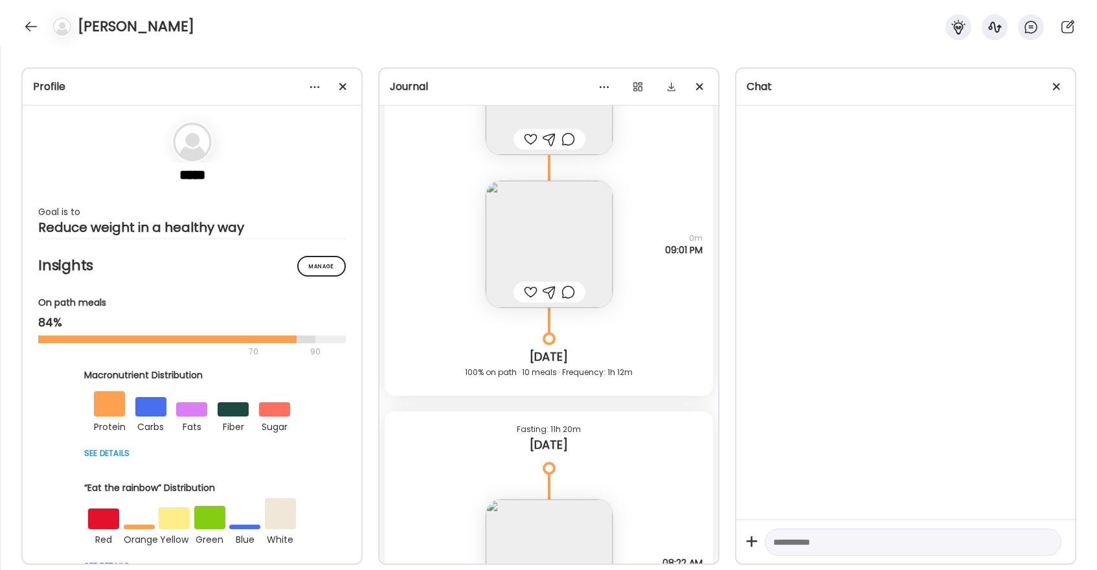
scroll to position [11819, 0]
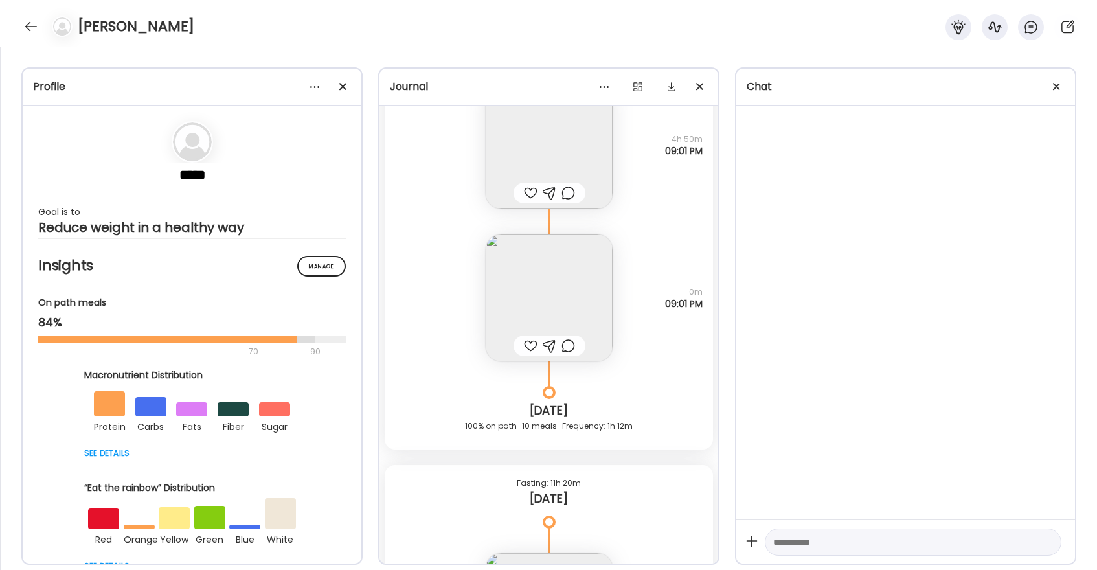
click at [531, 342] on div at bounding box center [531, 346] width 14 height 16
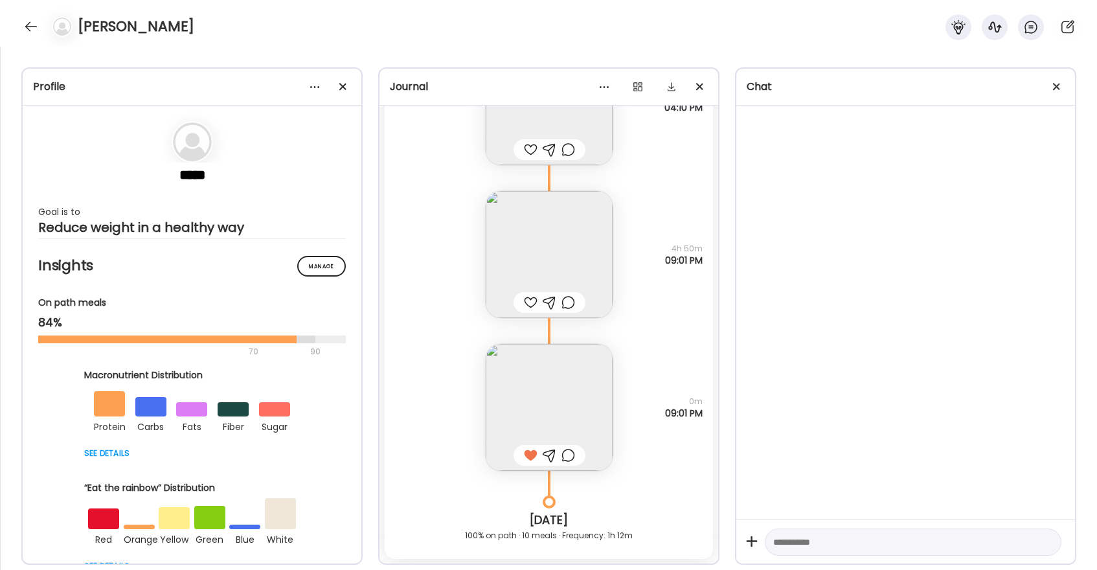
scroll to position [11706, 0]
click at [531, 306] on div at bounding box center [531, 306] width 14 height 16
click at [571, 312] on div at bounding box center [569, 306] width 14 height 16
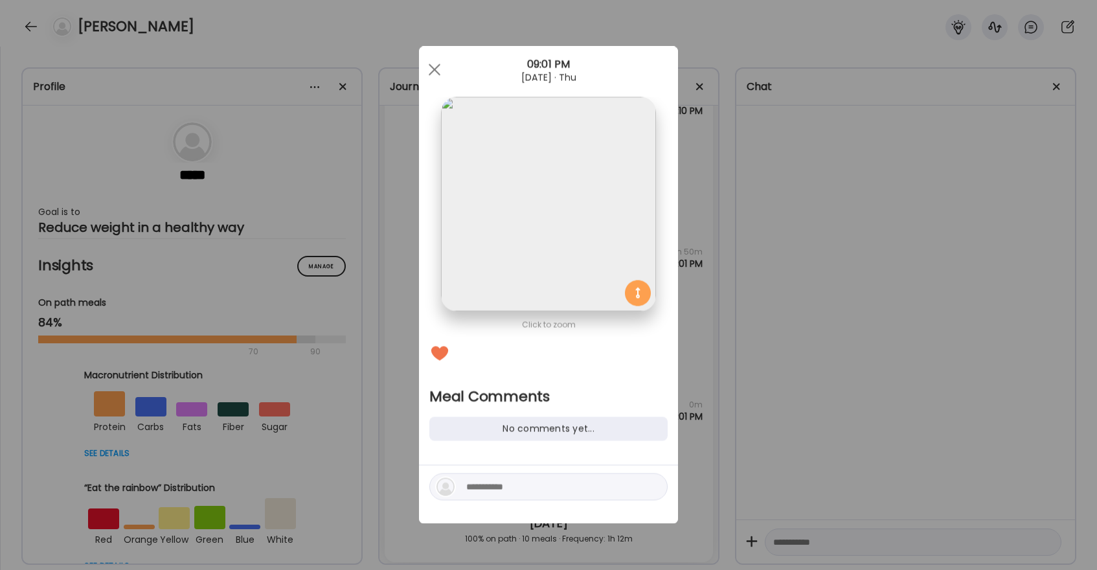
click at [536, 492] on textarea at bounding box center [553, 487] width 175 height 16
type textarea "*"
type textarea "**********"
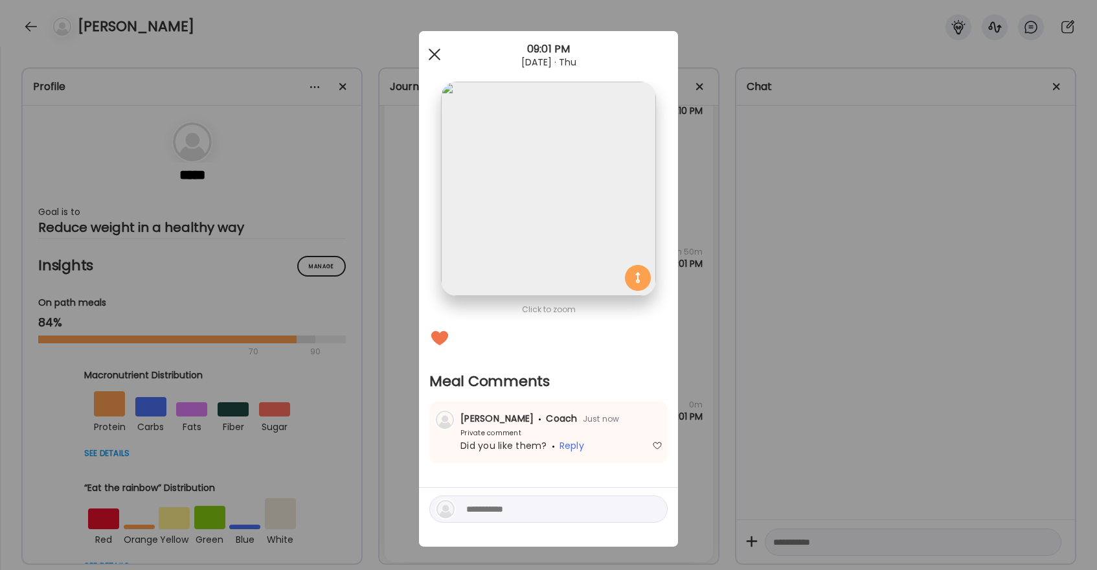
click at [437, 46] on div at bounding box center [435, 54] width 26 height 26
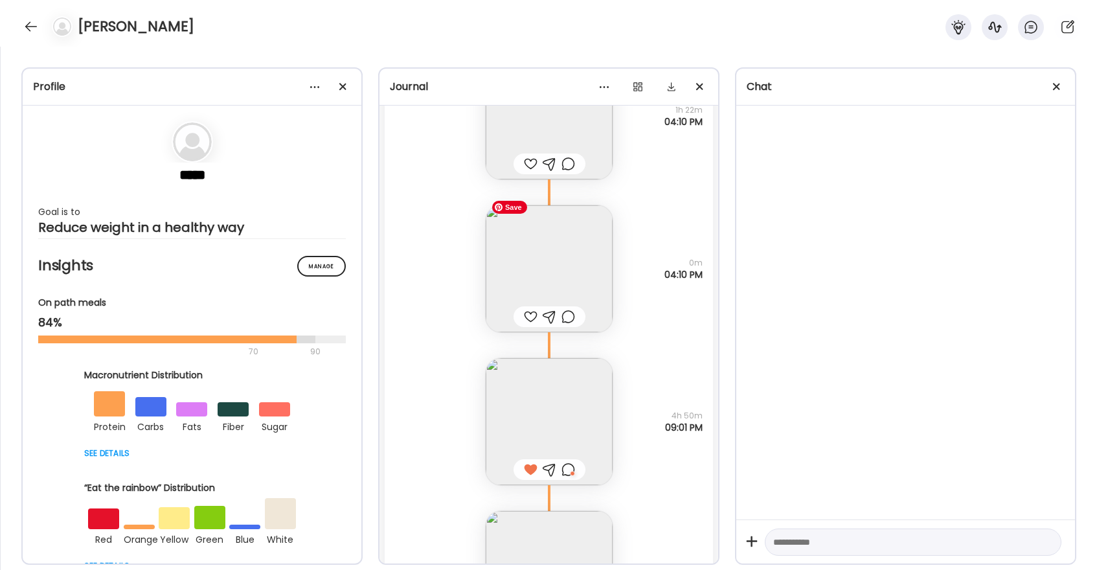
scroll to position [11513, 0]
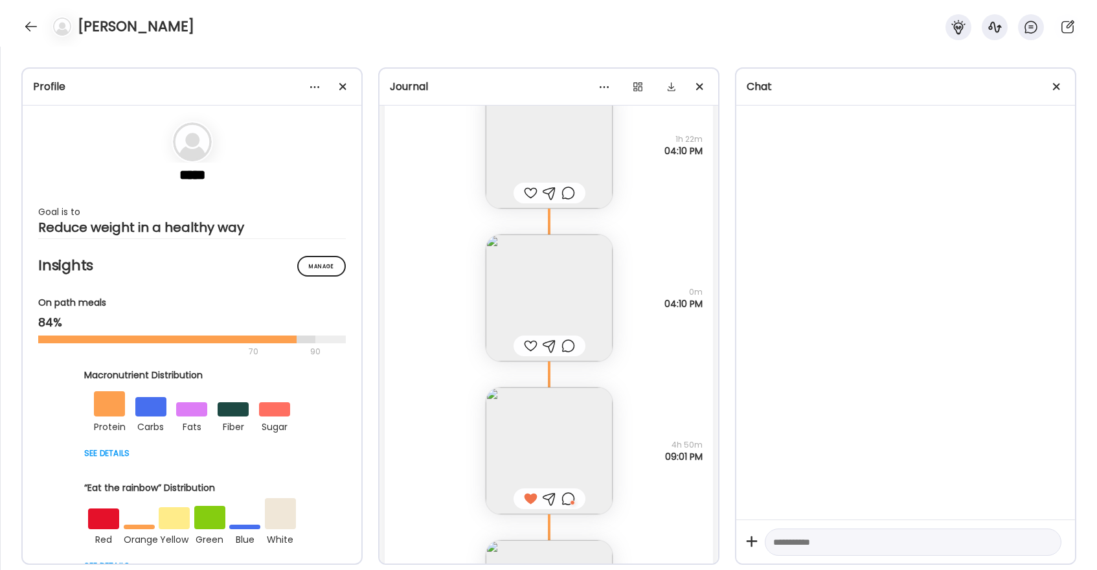
click at [527, 343] on div at bounding box center [531, 346] width 14 height 16
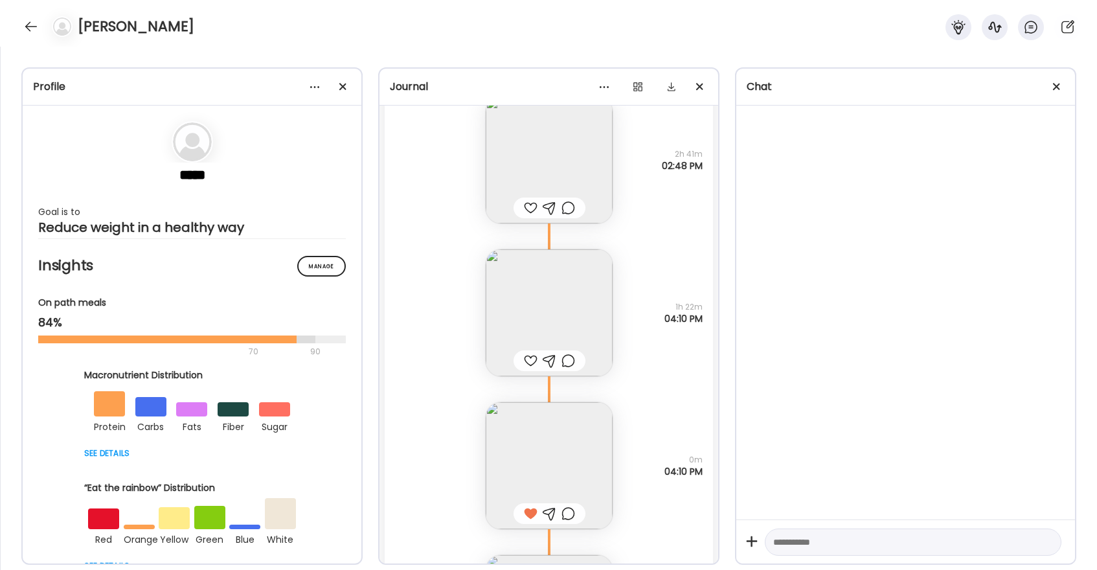
click at [535, 357] on div at bounding box center [531, 361] width 14 height 16
click at [532, 201] on div at bounding box center [531, 208] width 14 height 16
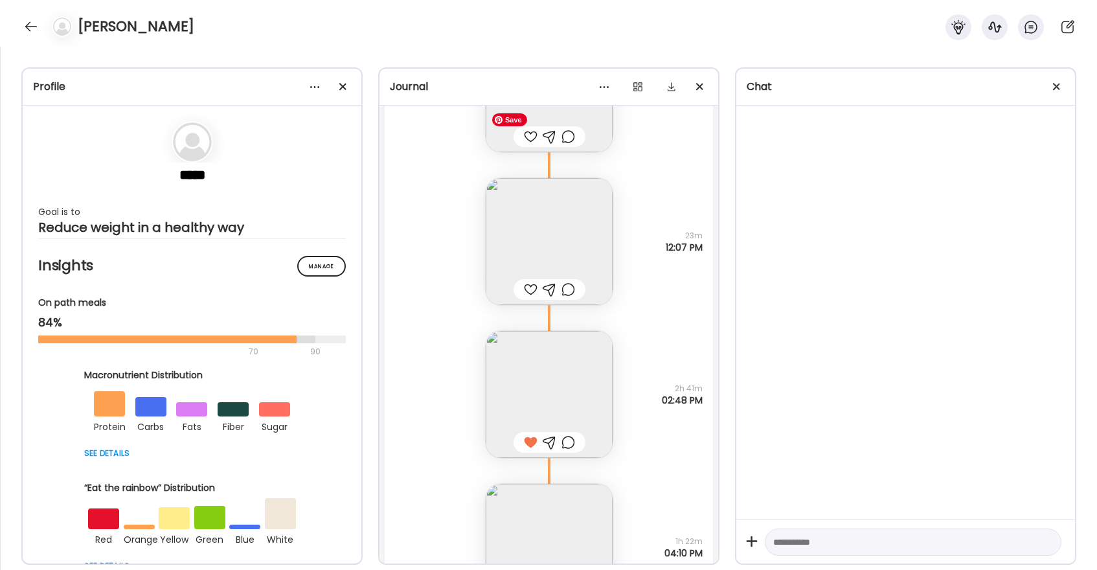
scroll to position [11111, 0]
click at [531, 290] on div at bounding box center [531, 290] width 14 height 16
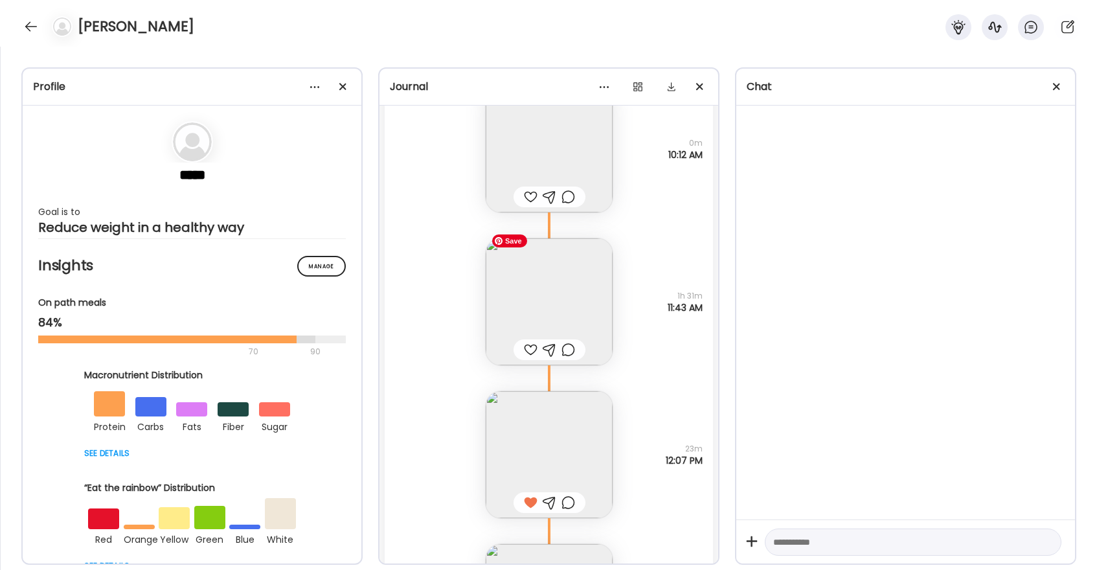
scroll to position [10899, 0]
click at [531, 345] on div at bounding box center [531, 349] width 14 height 16
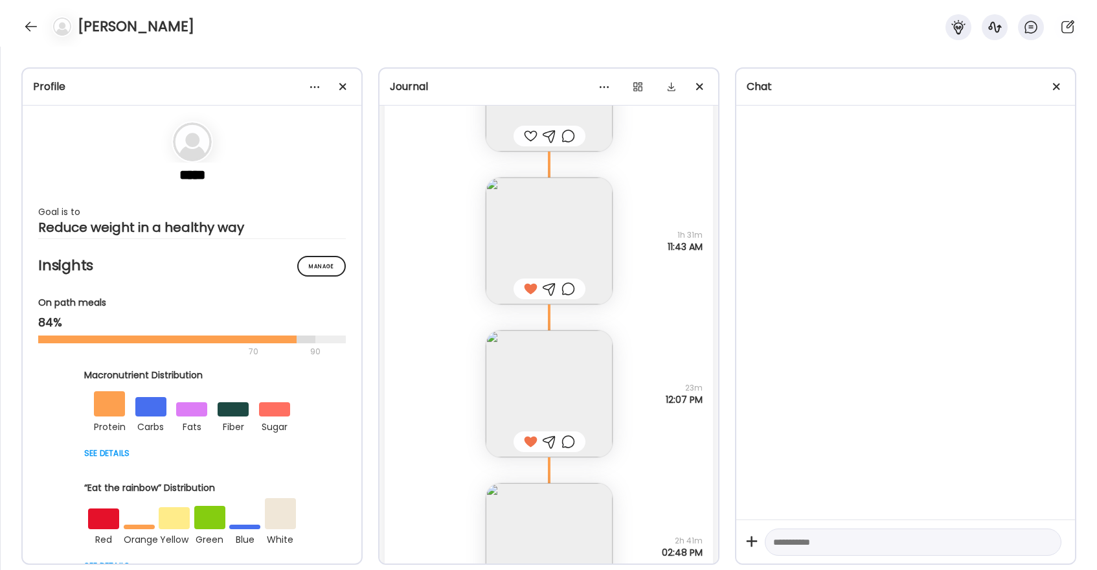
scroll to position [10958, 0]
click at [36, 24] on div at bounding box center [31, 26] width 21 height 21
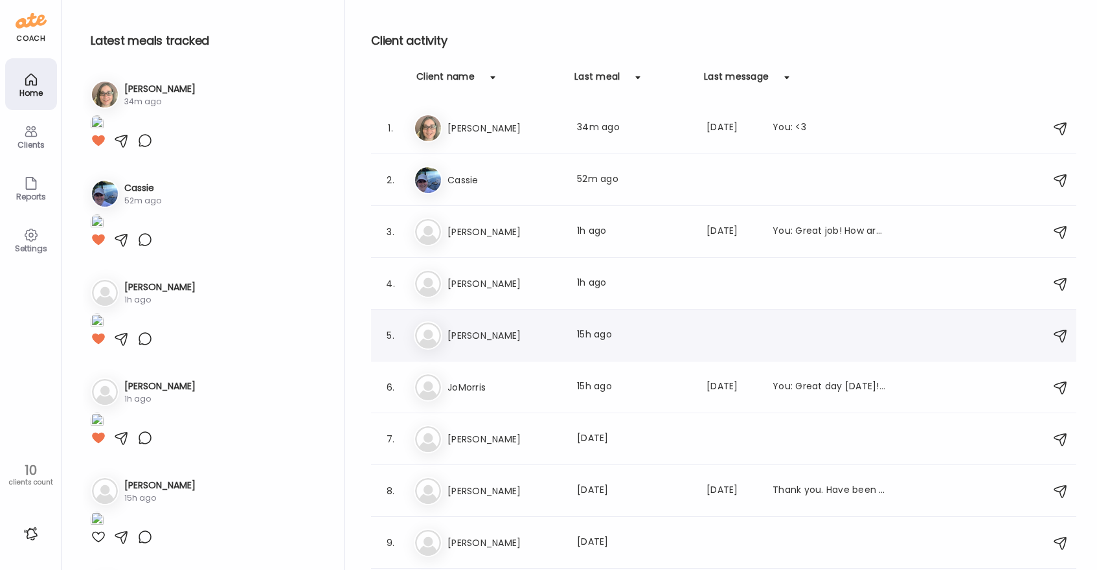
click at [492, 351] on div "5. Pa [PERSON_NAME] Last meal: 15h ago" at bounding box center [723, 336] width 705 height 52
click at [578, 334] on div "Last meal: 15h ago" at bounding box center [634, 336] width 114 height 16
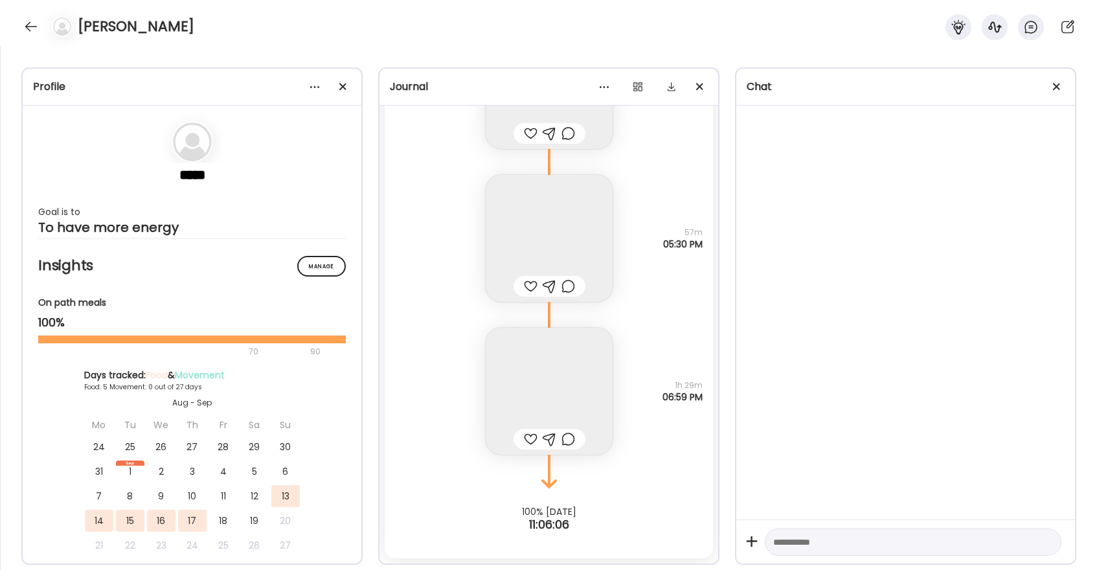
scroll to position [6533, 0]
click at [558, 398] on img at bounding box center [549, 391] width 127 height 127
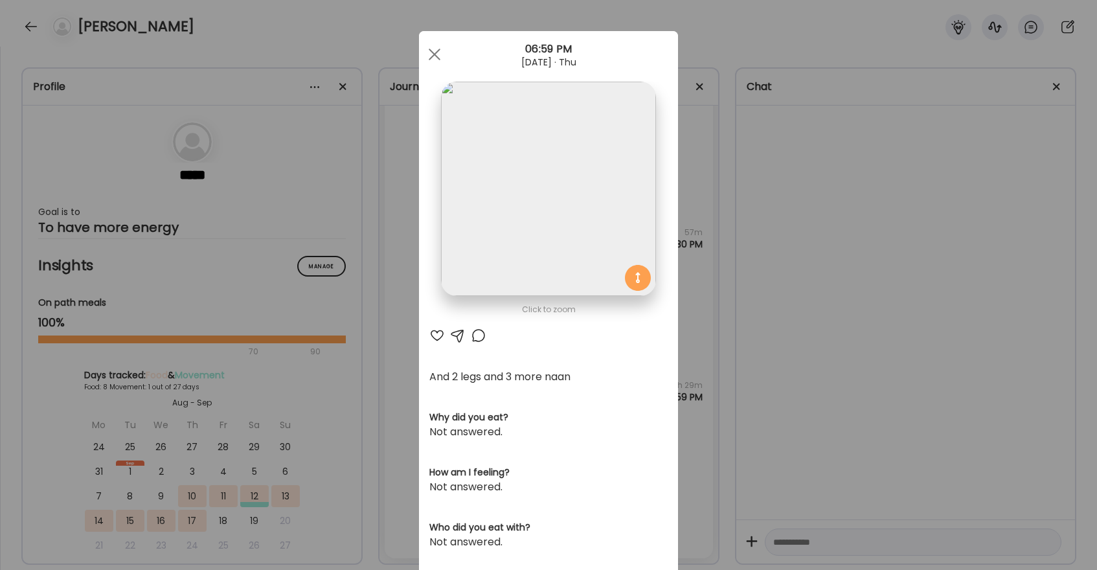
click at [440, 335] on div at bounding box center [437, 336] width 16 height 16
click at [436, 52] on span at bounding box center [435, 55] width 12 height 12
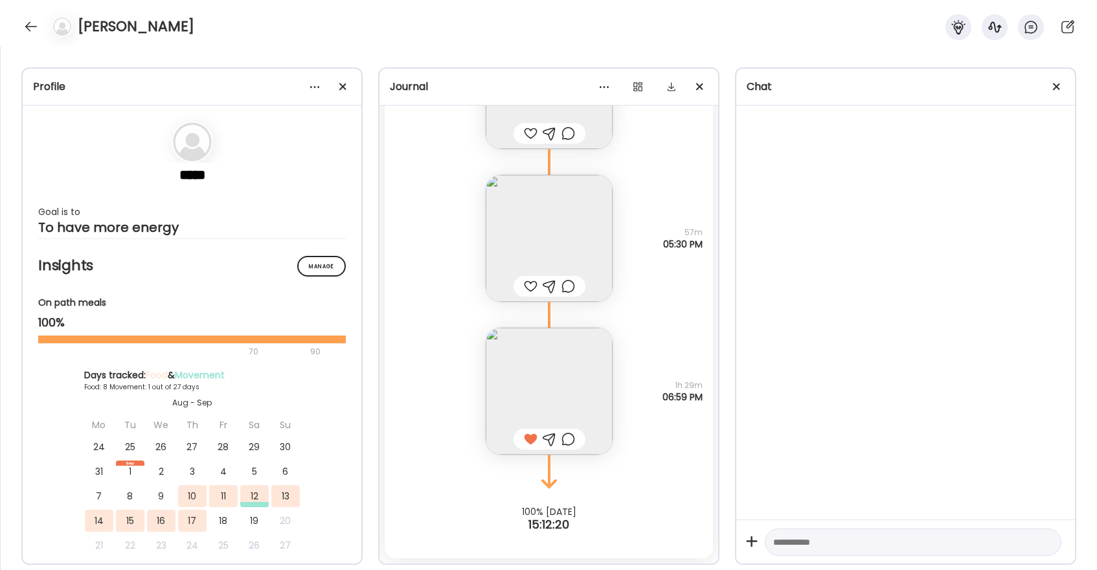
click at [529, 288] on div at bounding box center [531, 287] width 14 height 16
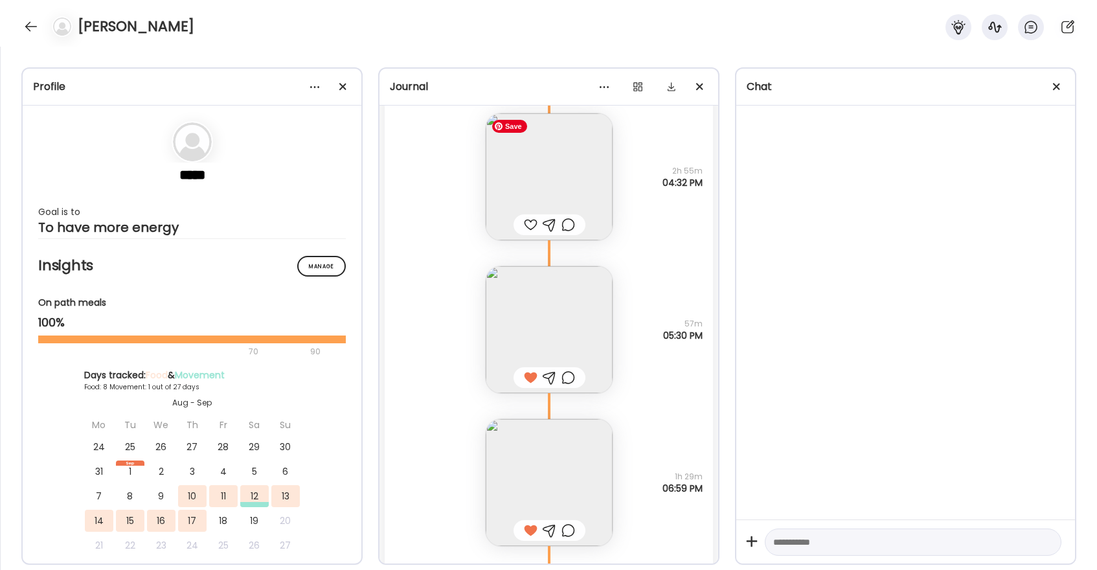
click at [528, 231] on div at bounding box center [531, 225] width 14 height 16
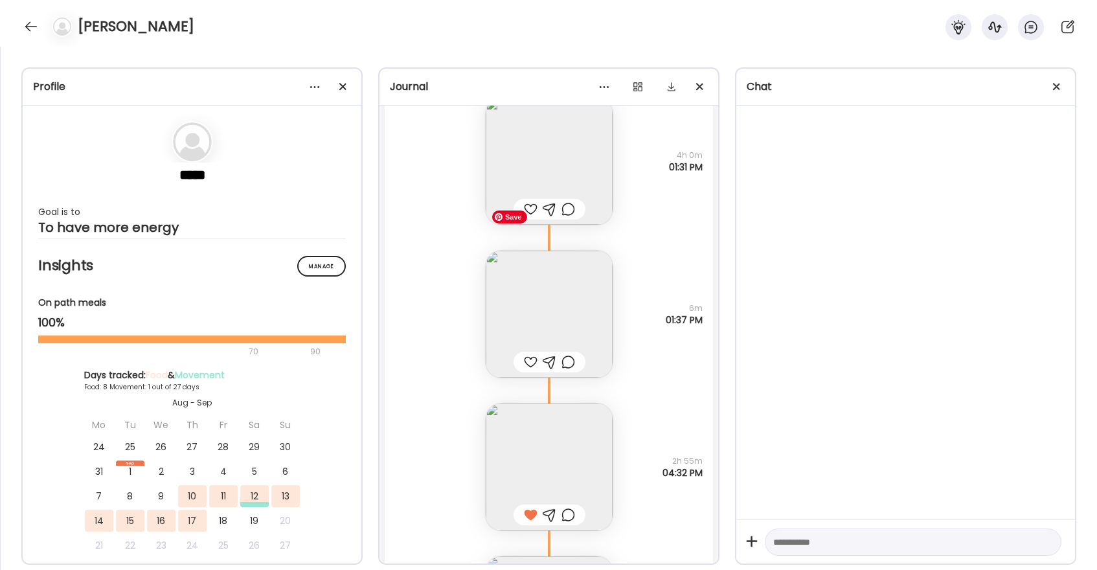
scroll to position [6134, 0]
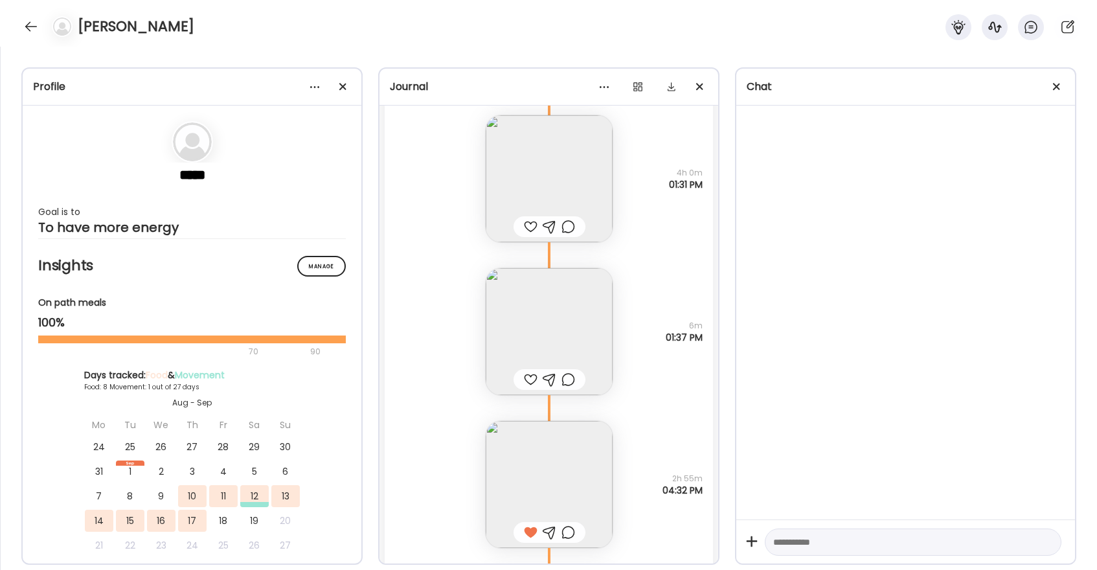
click at [531, 229] on div at bounding box center [531, 227] width 14 height 16
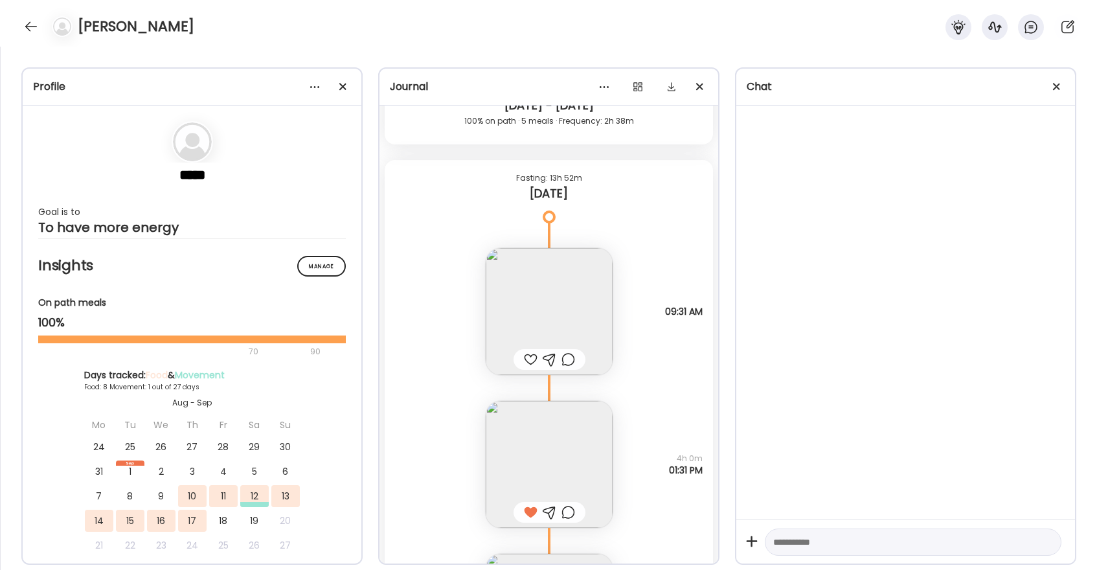
scroll to position [5846, 0]
click at [30, 29] on div at bounding box center [31, 26] width 21 height 21
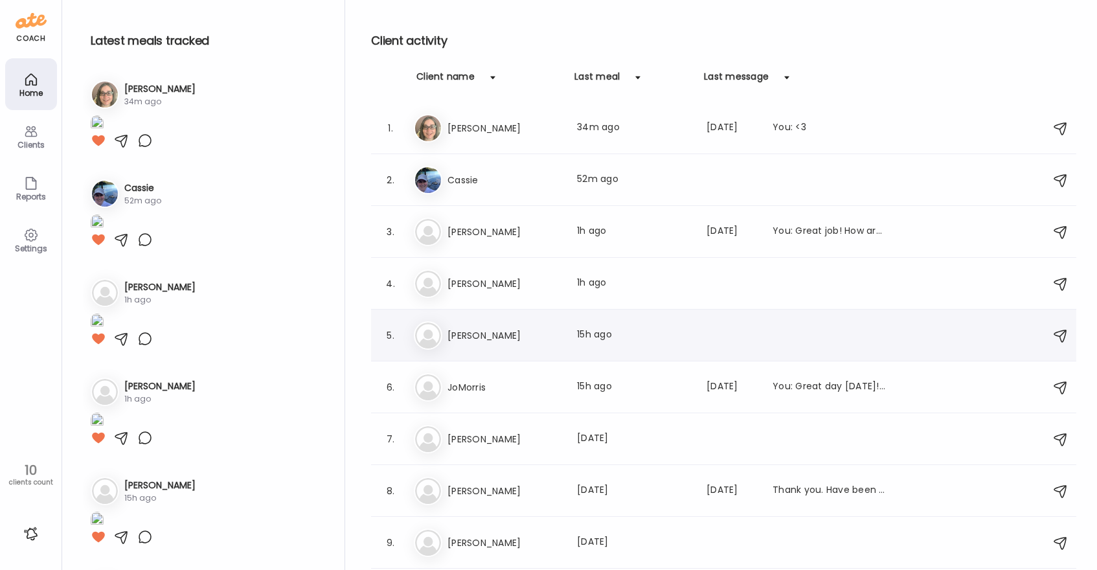
click at [503, 335] on h3 "[PERSON_NAME]" at bounding box center [505, 336] width 114 height 16
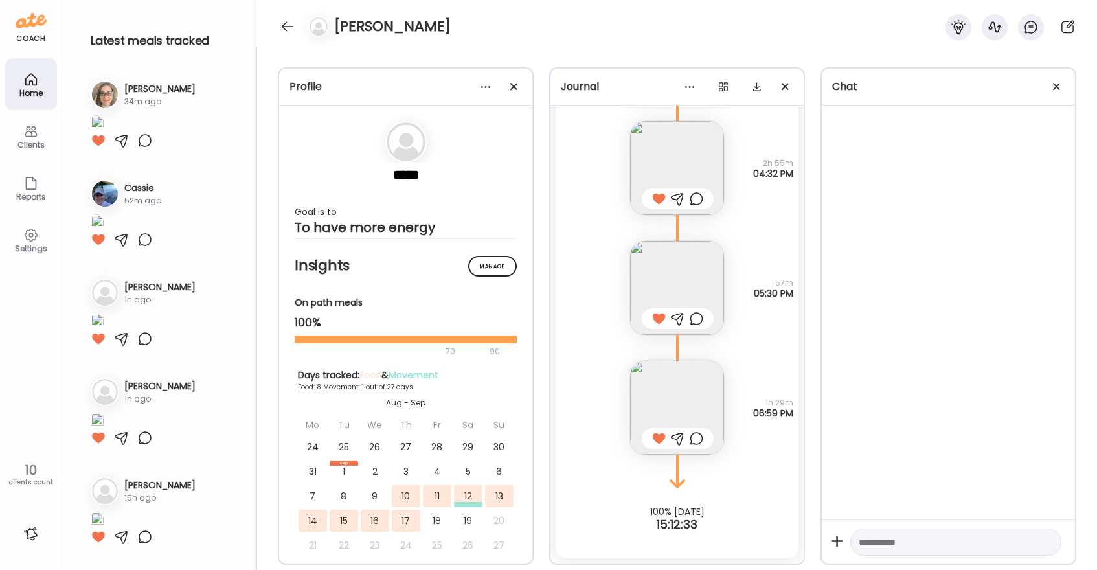
scroll to position [6435, 0]
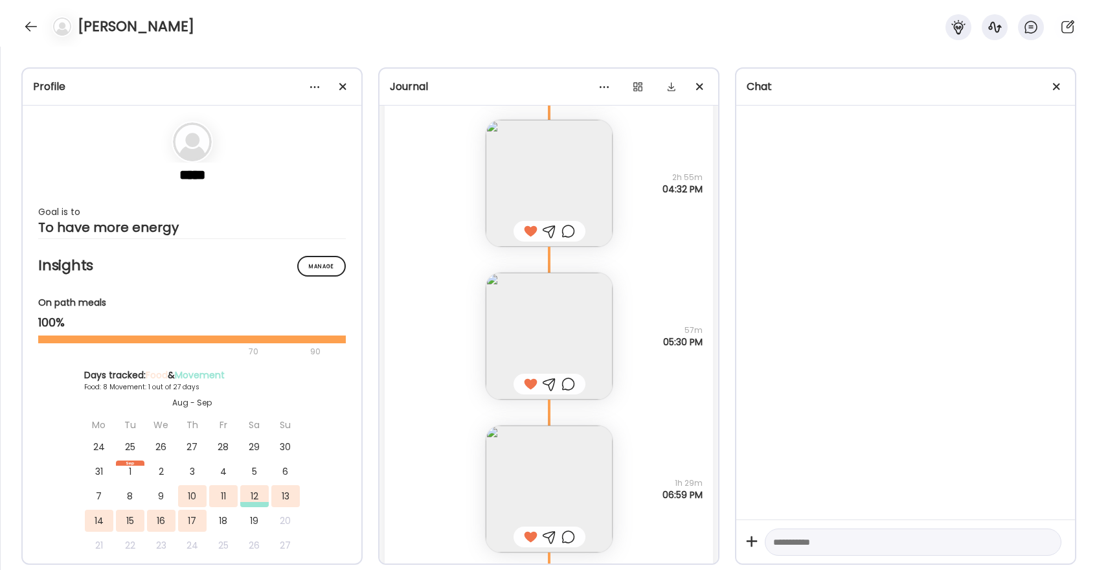
click at [29, 38] on div "[PERSON_NAME]" at bounding box center [548, 23] width 1097 height 47
click at [29, 32] on div at bounding box center [31, 26] width 21 height 21
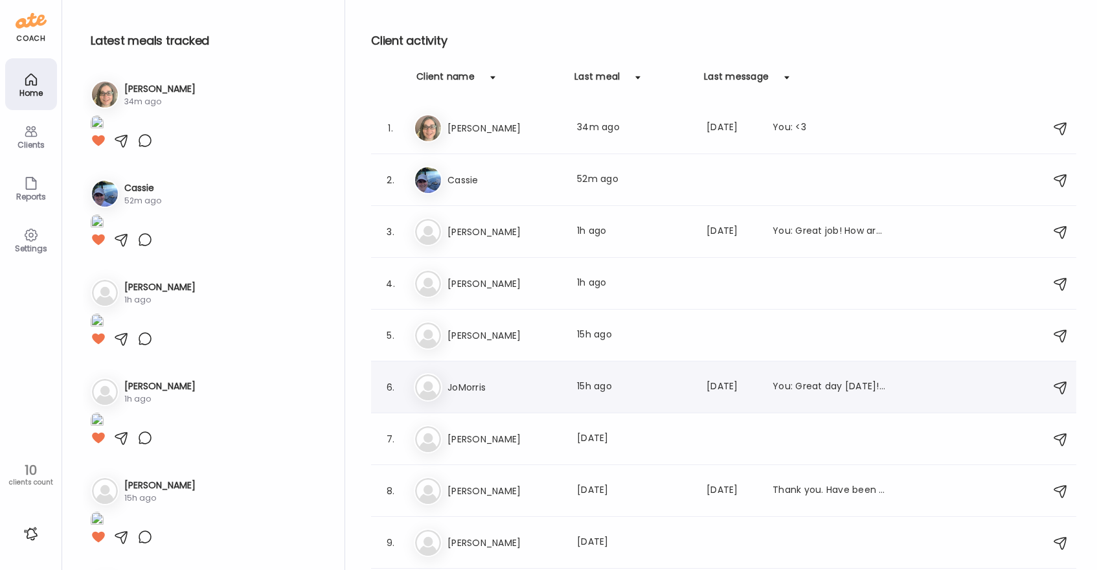
click at [459, 391] on h3 "JoMorris" at bounding box center [505, 388] width 114 height 16
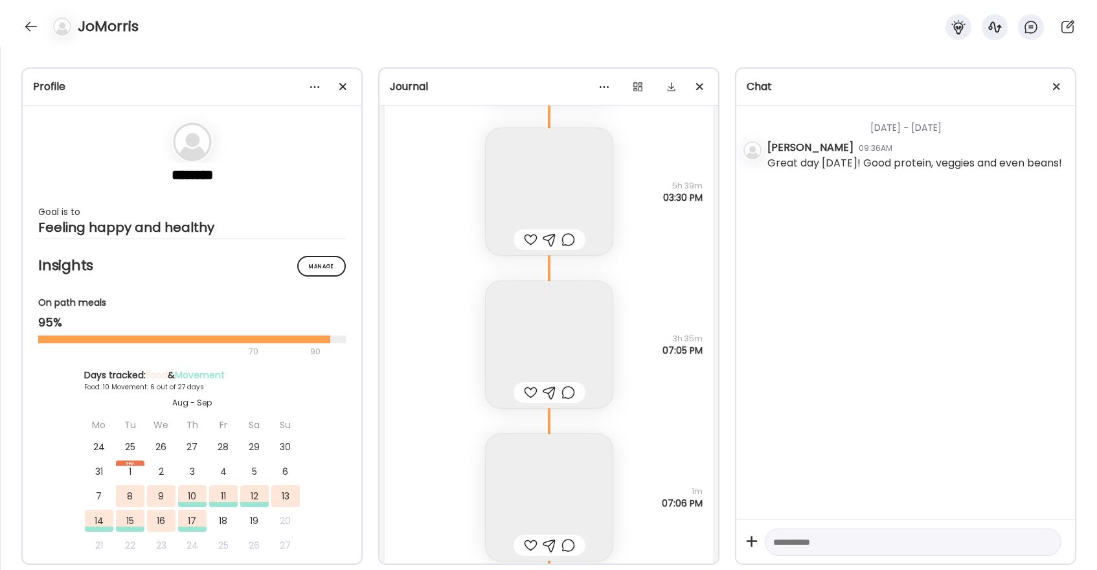
scroll to position [7606, 0]
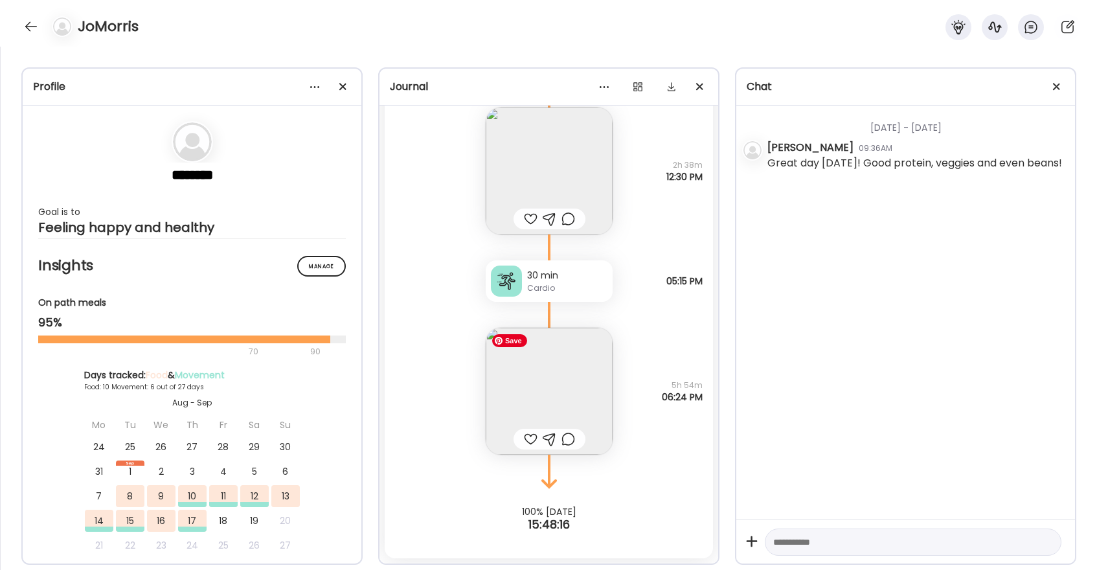
click at [579, 394] on img at bounding box center [549, 391] width 127 height 127
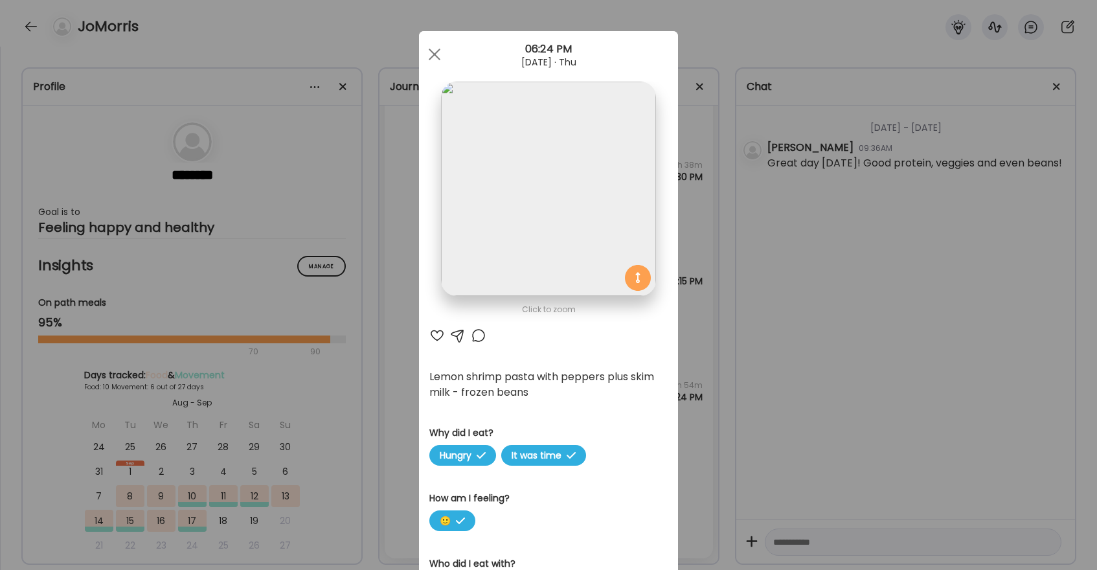
click at [440, 335] on div at bounding box center [437, 336] width 16 height 16
click at [435, 52] on span at bounding box center [435, 55] width 12 height 12
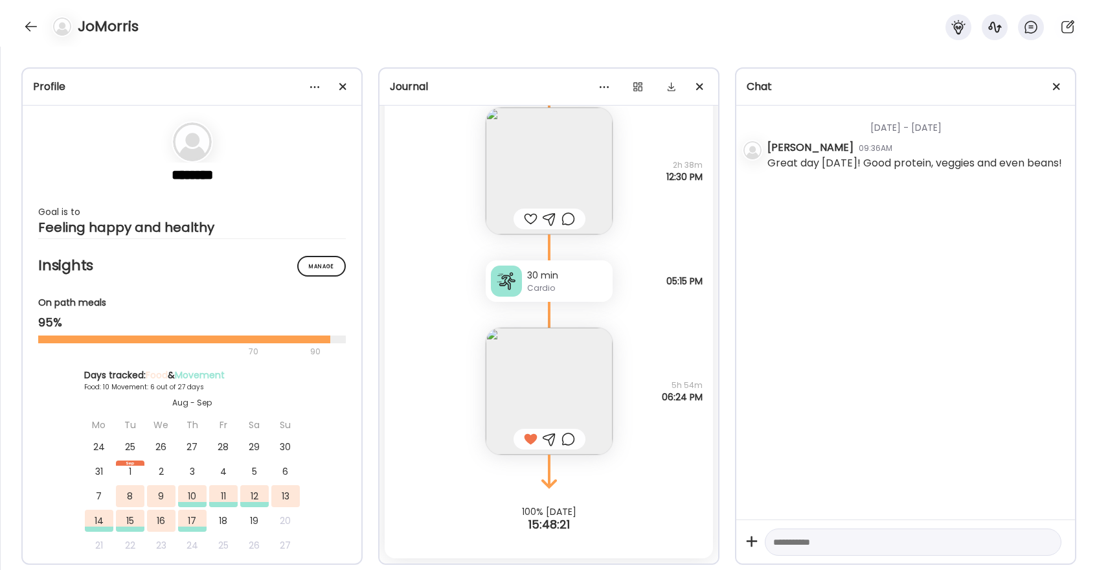
click at [530, 220] on div at bounding box center [531, 219] width 14 height 16
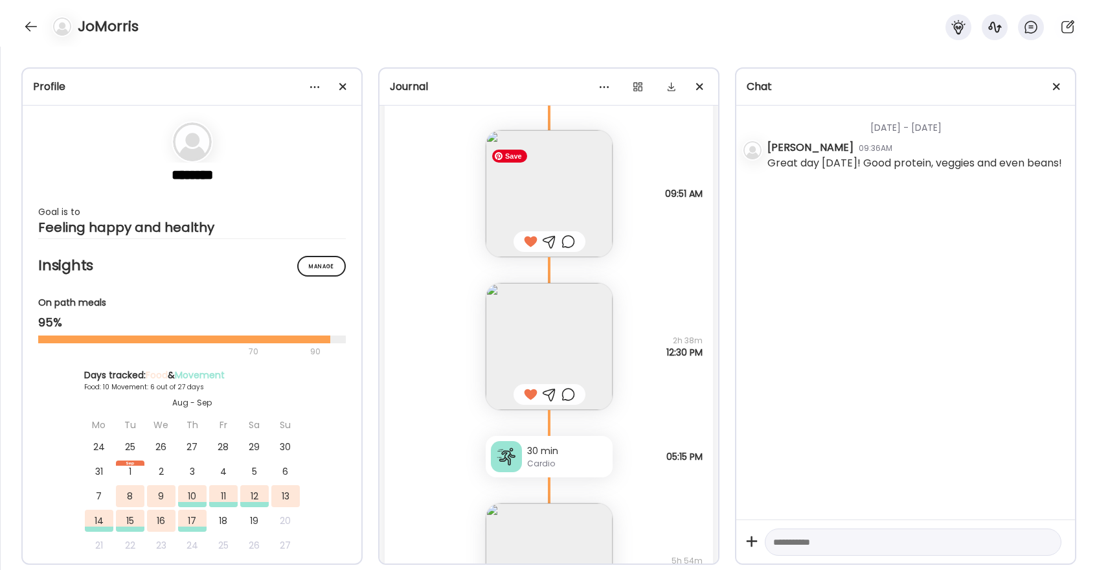
scroll to position [7392, 0]
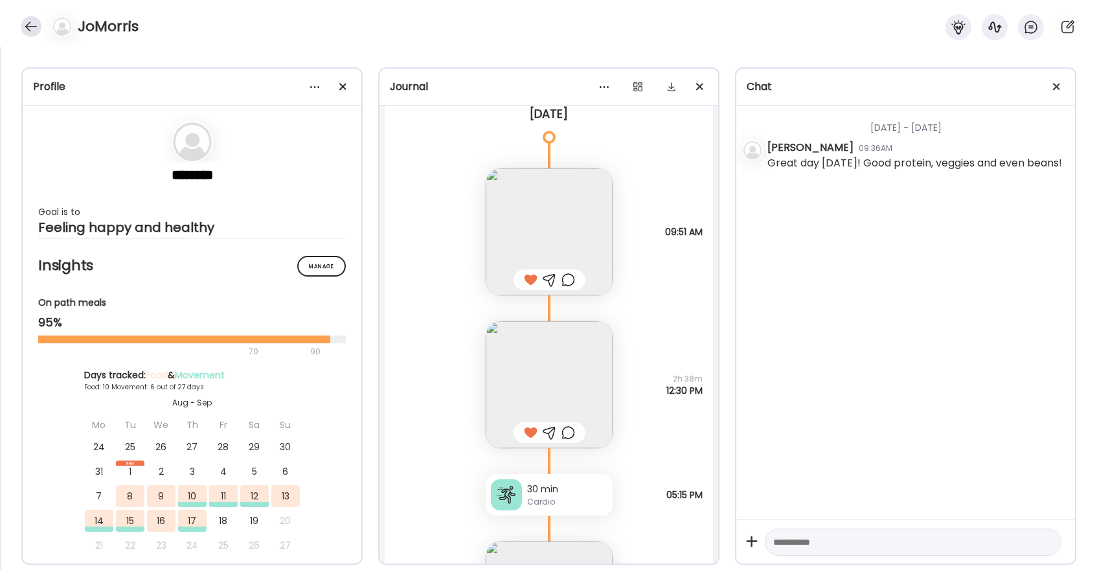
click at [25, 21] on div at bounding box center [31, 26] width 21 height 21
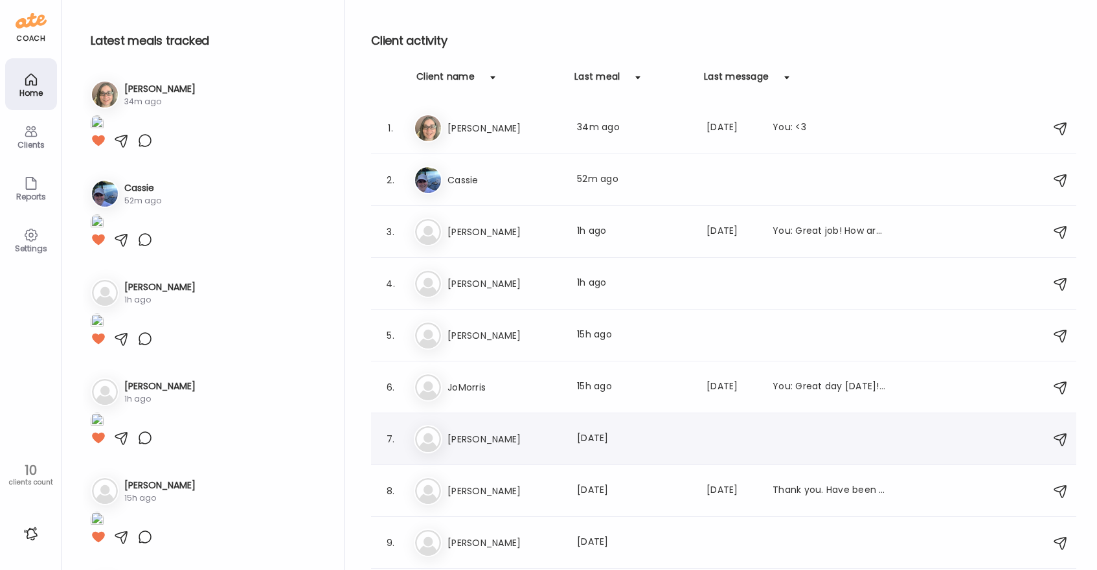
click at [461, 430] on div "Pa [PERSON_NAME] meal: [DATE]" at bounding box center [726, 439] width 624 height 29
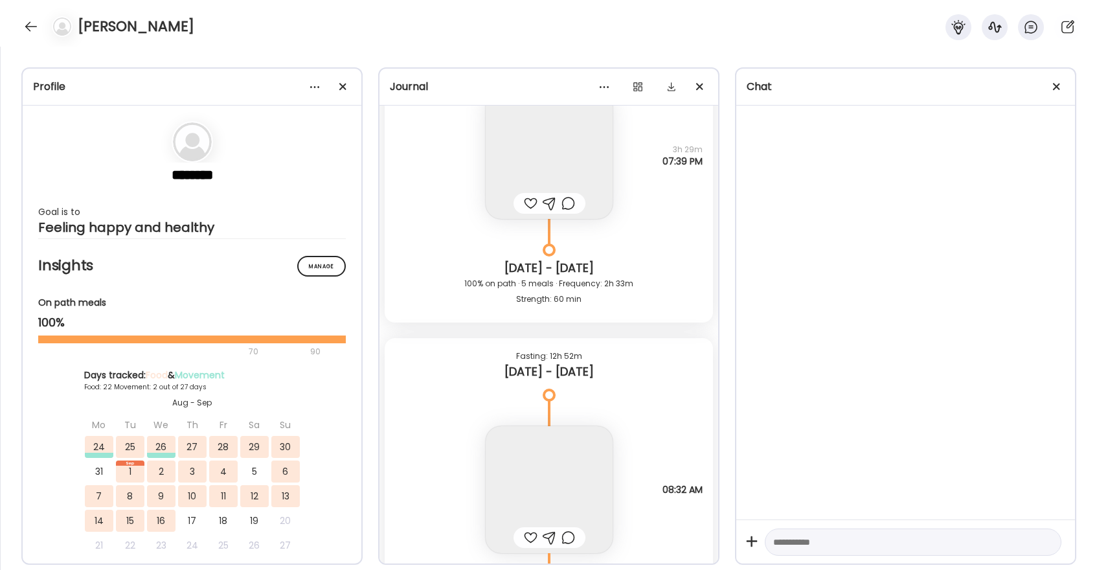
scroll to position [32603, 0]
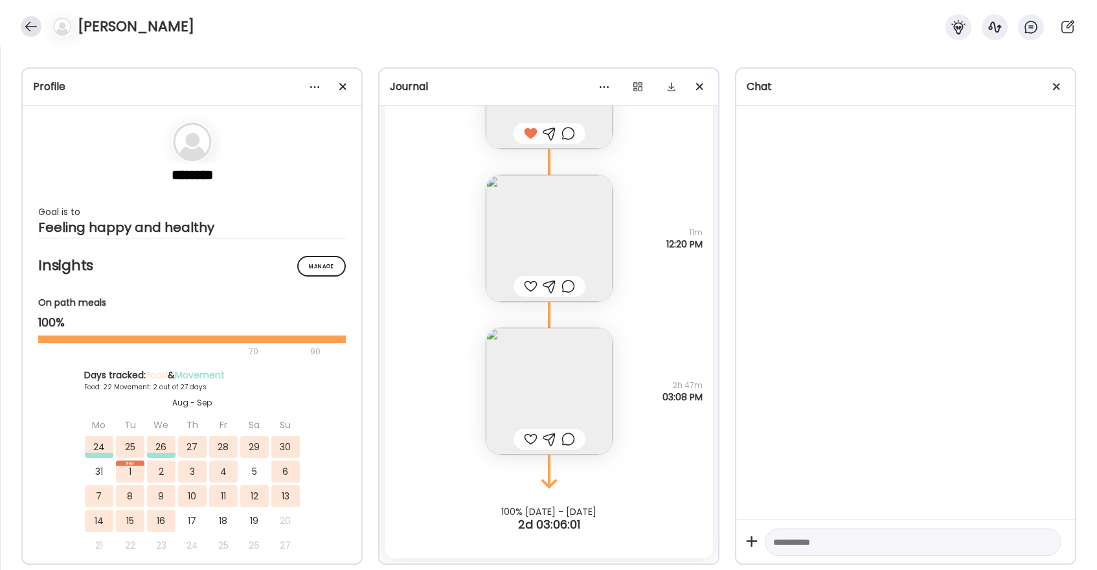
click at [40, 29] on div at bounding box center [31, 26] width 21 height 21
